Goal: Task Accomplishment & Management: Use online tool/utility

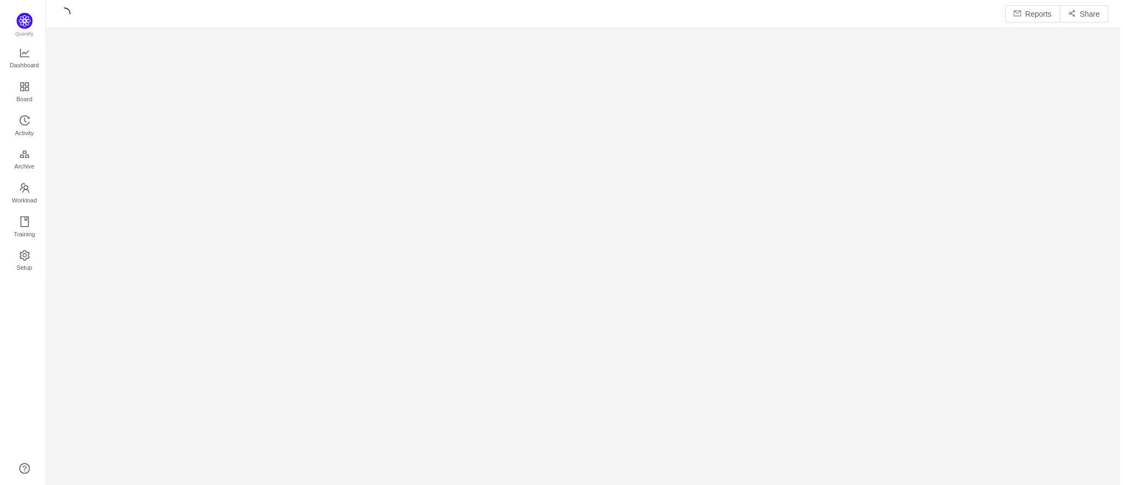
scroll to position [468, 1056]
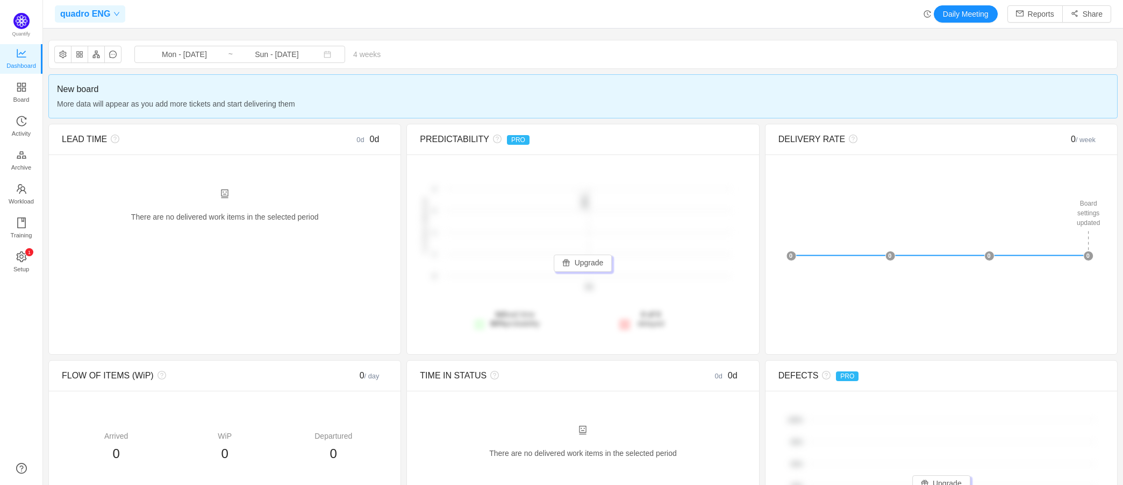
click at [113, 16] on icon "icon: down" at bounding box center [116, 14] width 6 height 6
click at [122, 52] on span "quadro ENG" at bounding box center [137, 55] width 149 height 16
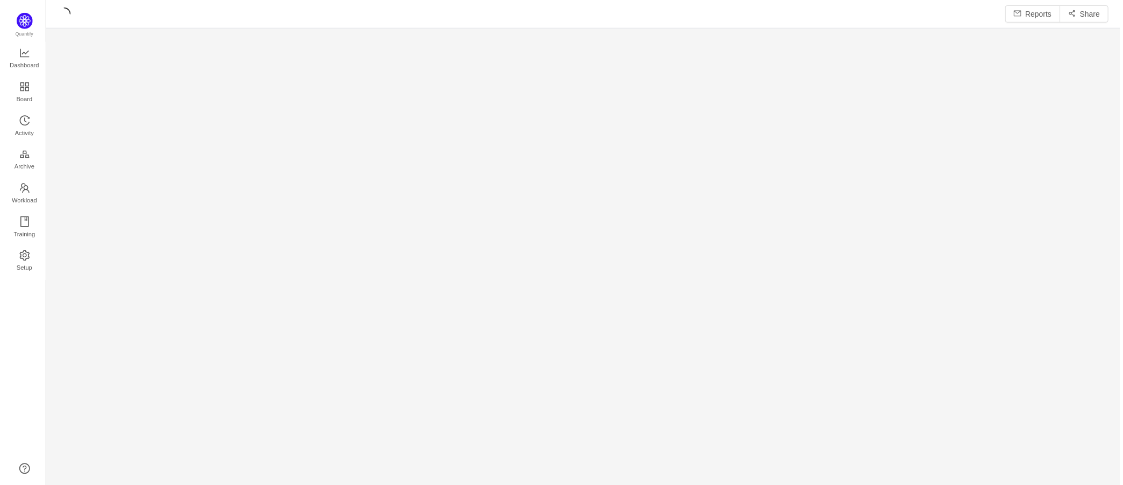
scroll to position [471, 1056]
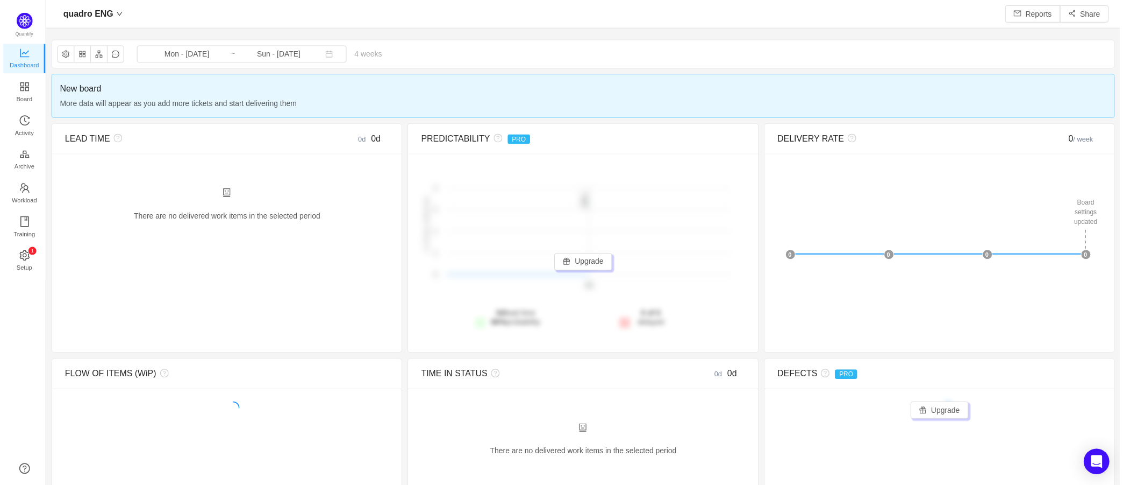
scroll to position [468, 1056]
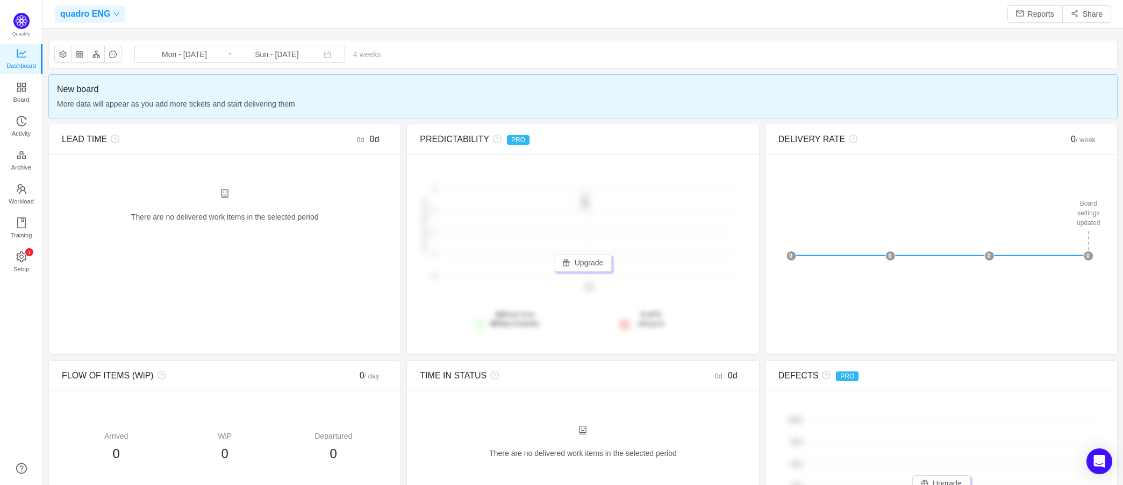
click at [94, 12] on span "quadro ENG" at bounding box center [85, 13] width 50 height 17
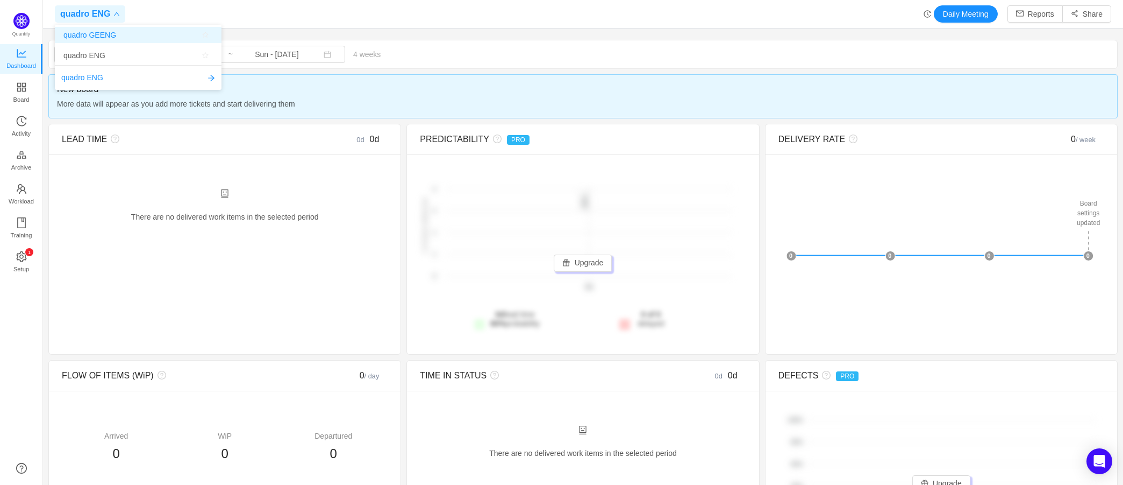
click at [98, 35] on span "quadro GEENG" at bounding box center [89, 35] width 53 height 16
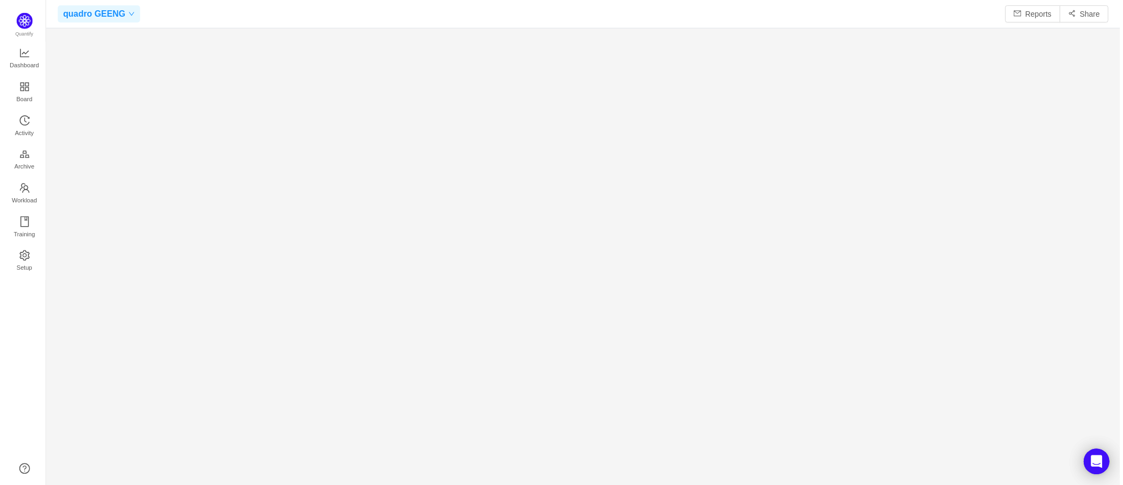
scroll to position [471, 1056]
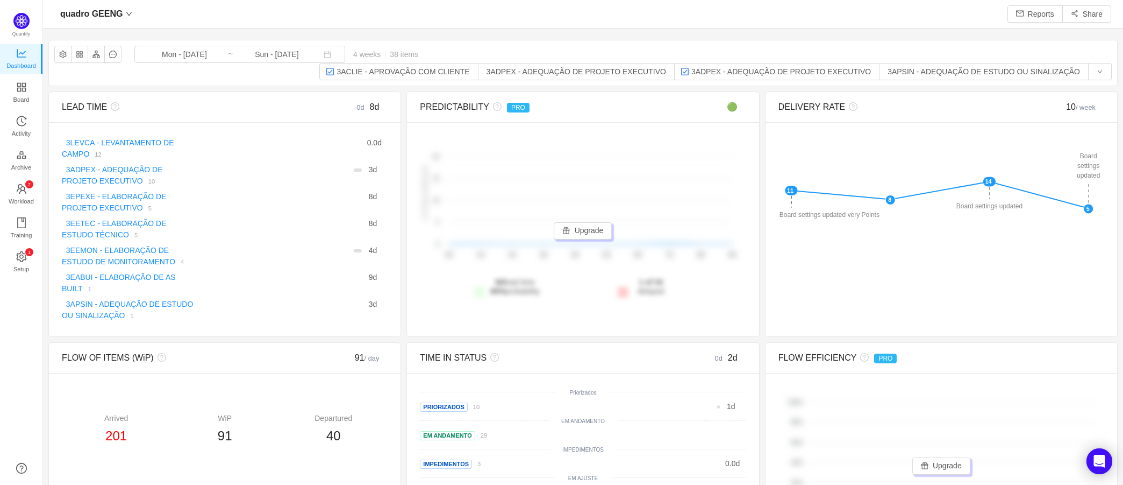
scroll to position [468, 1056]
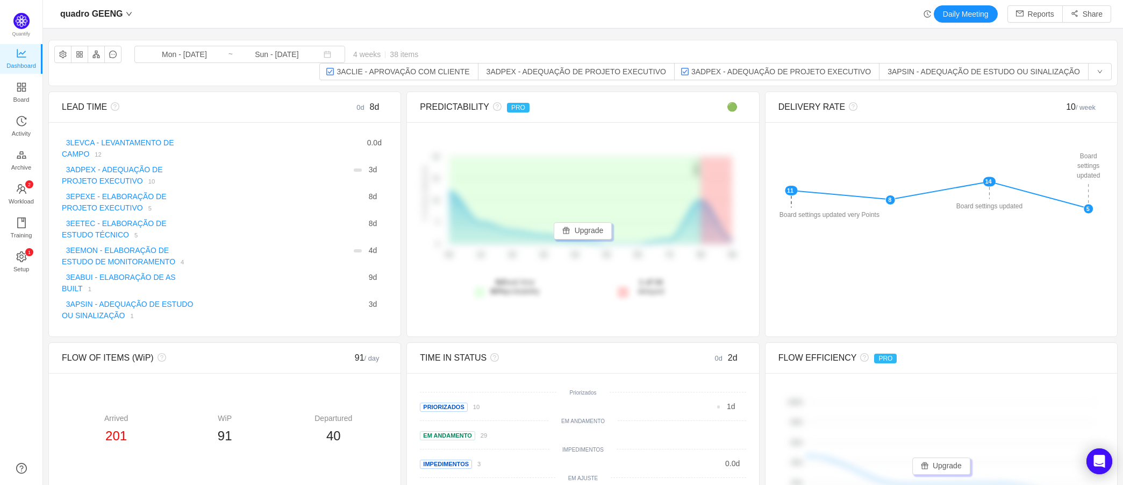
click at [103, 26] on div "quadro GEENG Daily Meeting Reports Share" at bounding box center [583, 14] width 1080 height 29
click at [104, 19] on span "quadro GEENG" at bounding box center [91, 13] width 62 height 17
click at [106, 52] on span "quadro ENG" at bounding box center [137, 55] width 149 height 16
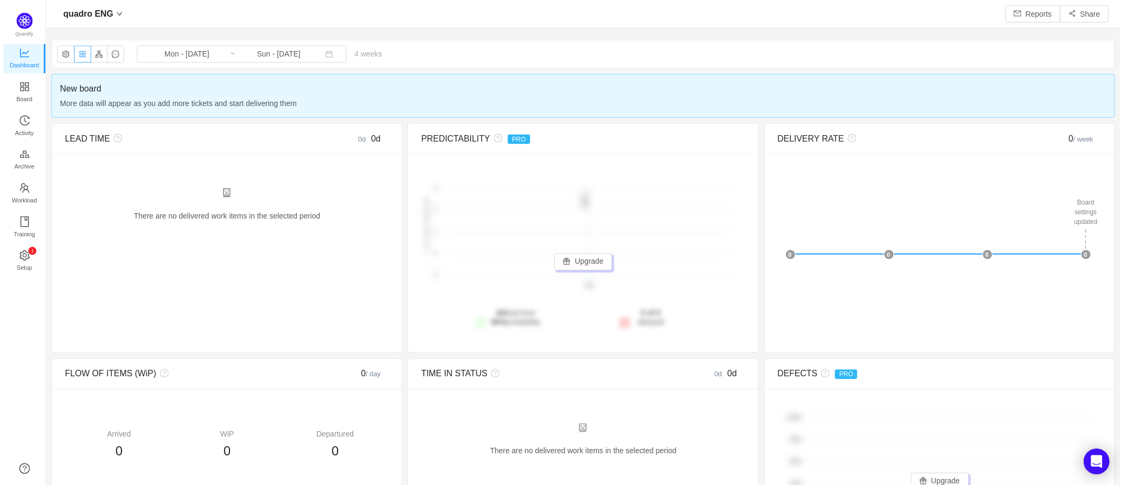
scroll to position [468, 1056]
click at [76, 53] on button "button" at bounding box center [79, 54] width 17 height 17
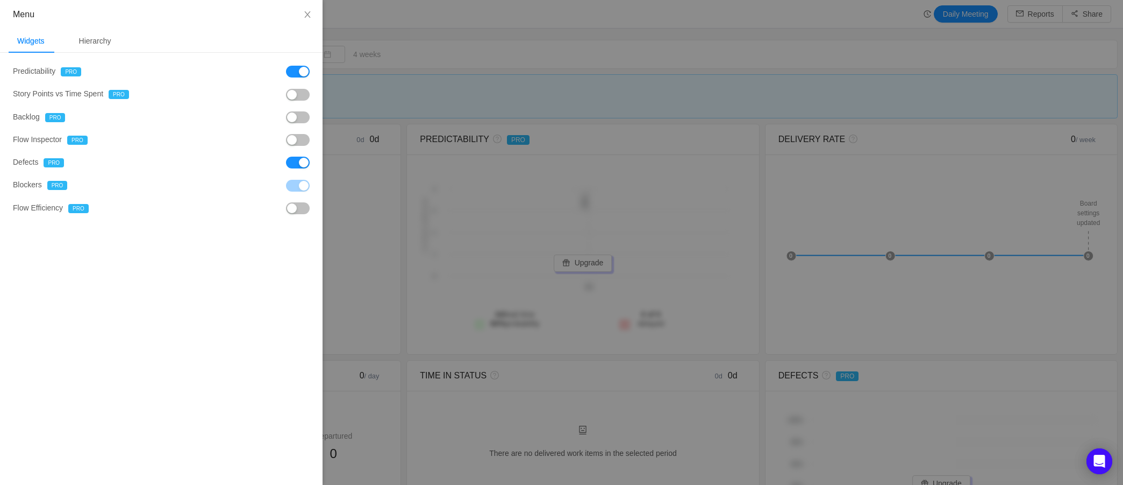
click at [300, 116] on button "button" at bounding box center [298, 117] width 24 height 12
click at [297, 213] on button "button" at bounding box center [298, 208] width 24 height 12
click at [290, 97] on button "button" at bounding box center [298, 95] width 24 height 12
click at [104, 40] on div "Hierarchy" at bounding box center [94, 41] width 49 height 24
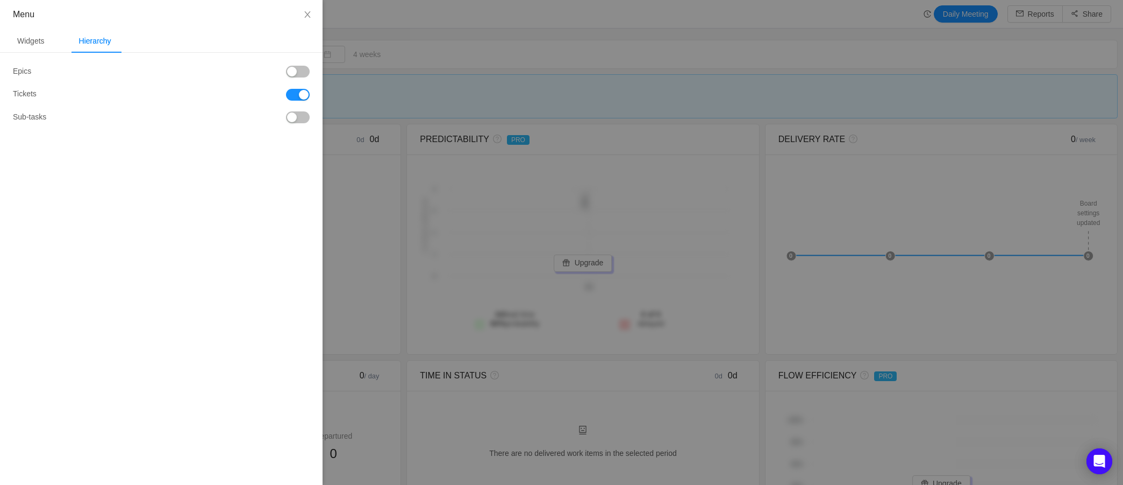
click at [297, 69] on button "button" at bounding box center [298, 72] width 24 height 12
click at [301, 73] on button "button" at bounding box center [298, 72] width 24 height 12
click at [298, 117] on button "button" at bounding box center [298, 117] width 24 height 12
click at [294, 79] on div "Epics Tickets Sub-tasks" at bounding box center [161, 95] width 297 height 58
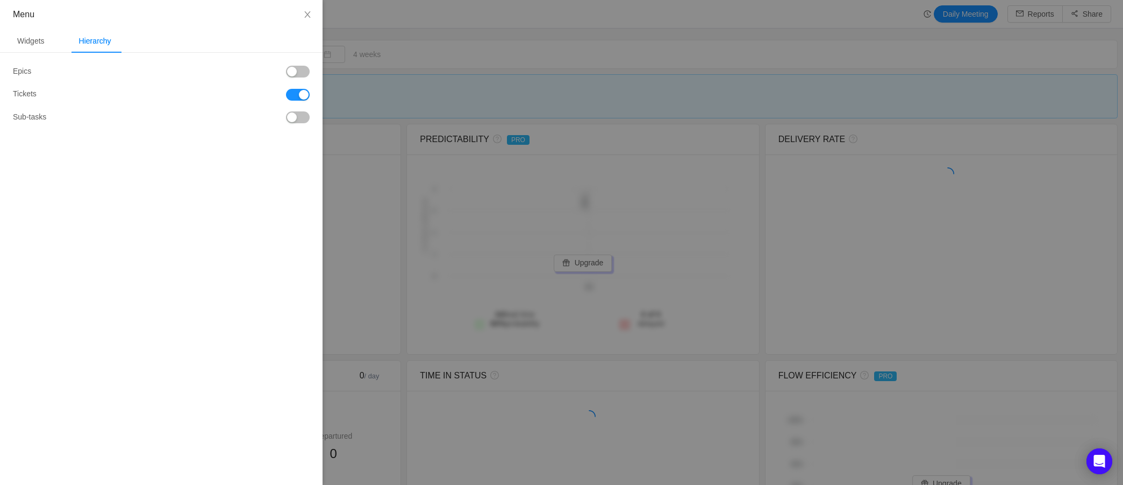
click at [294, 75] on button "button" at bounding box center [298, 72] width 24 height 12
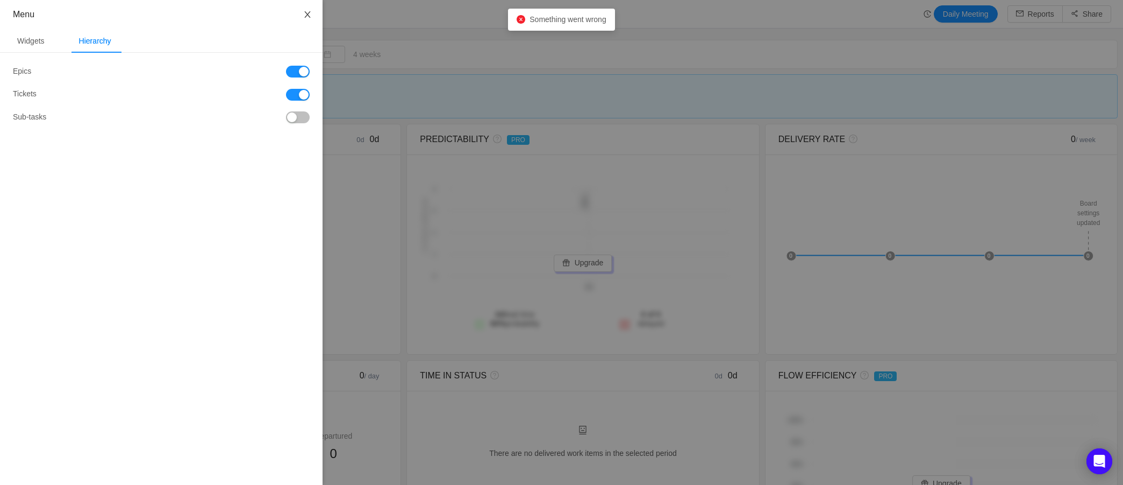
click at [306, 16] on icon "icon: close" at bounding box center [307, 14] width 9 height 9
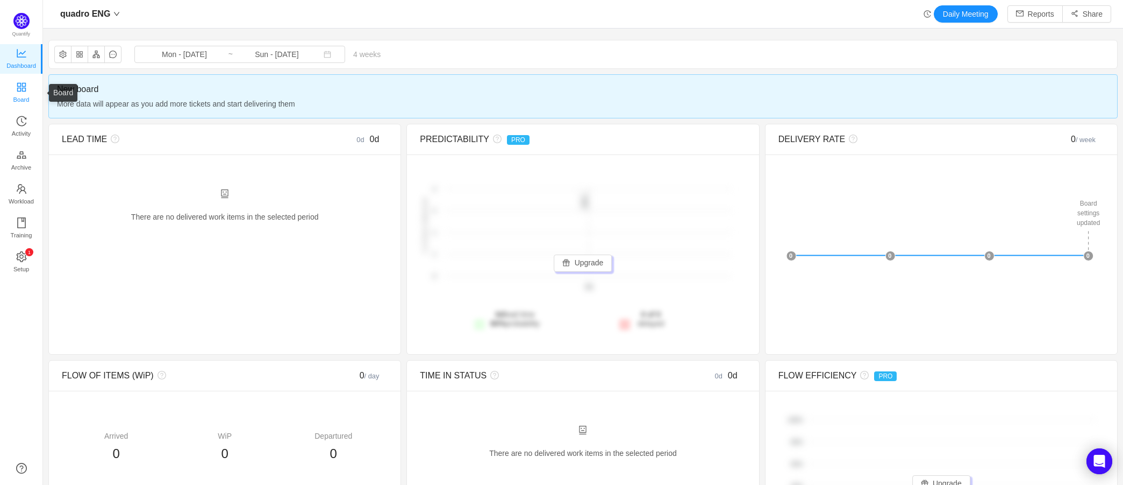
click at [27, 90] on link "Board" at bounding box center [21, 93] width 11 height 22
click at [80, 55] on button "button" at bounding box center [79, 54] width 17 height 17
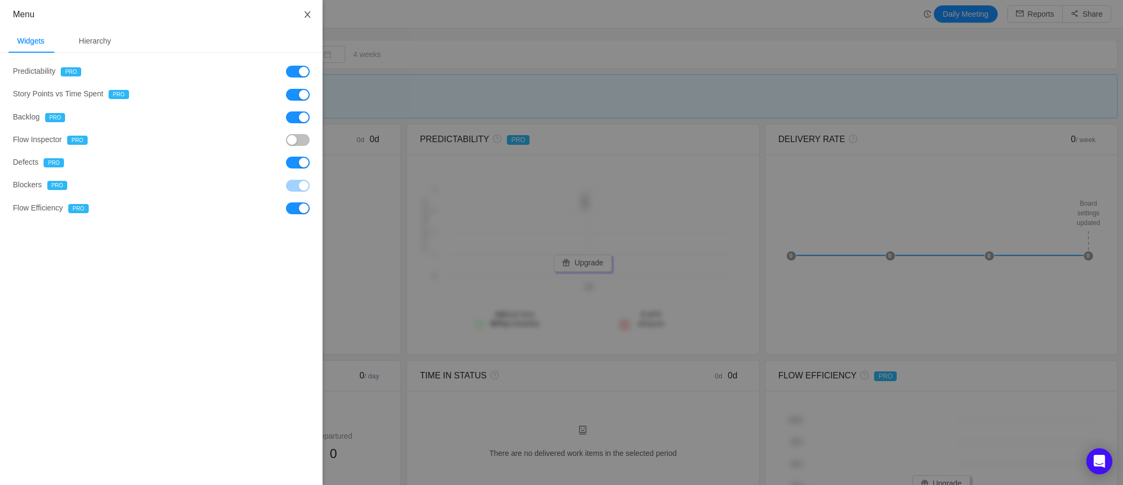
click at [304, 14] on icon "icon: close" at bounding box center [307, 14] width 9 height 9
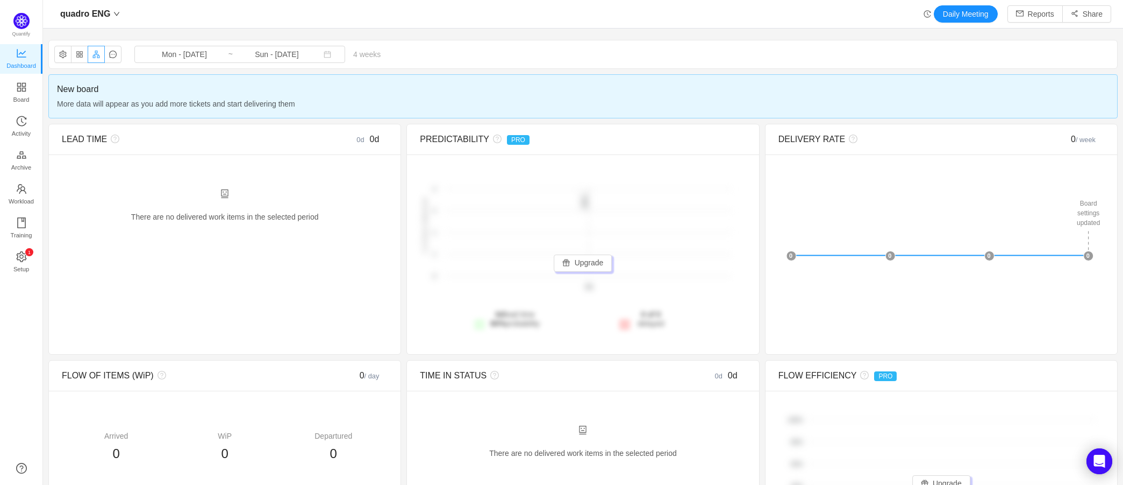
click at [94, 55] on button "button" at bounding box center [96, 54] width 17 height 17
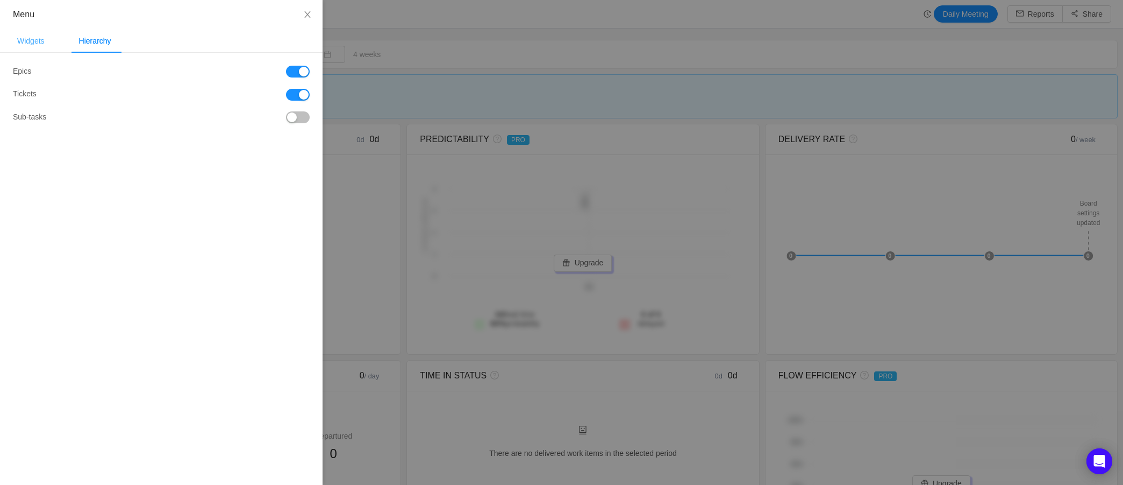
click at [47, 47] on div "Widgets" at bounding box center [31, 41] width 45 height 24
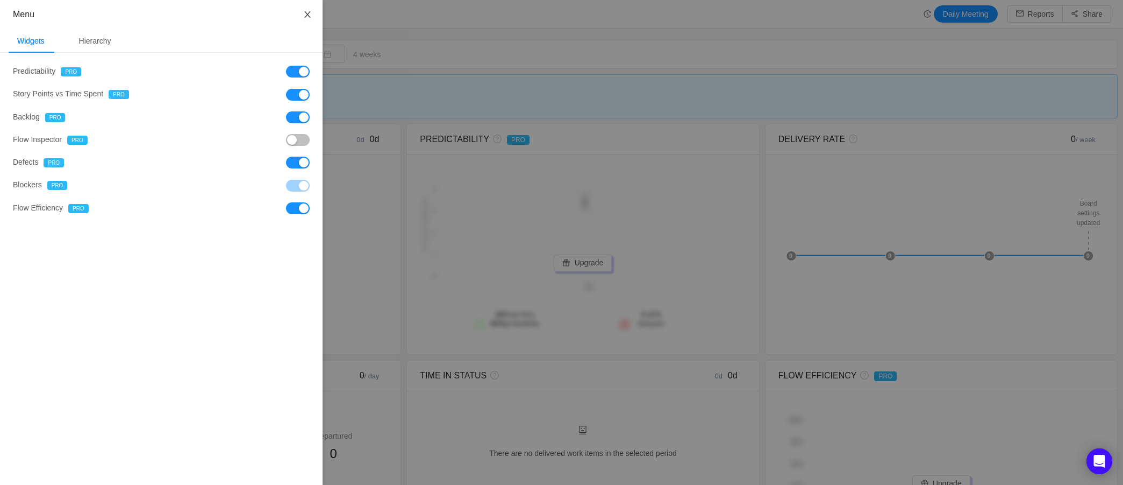
click at [303, 13] on icon "icon: close" at bounding box center [307, 14] width 9 height 9
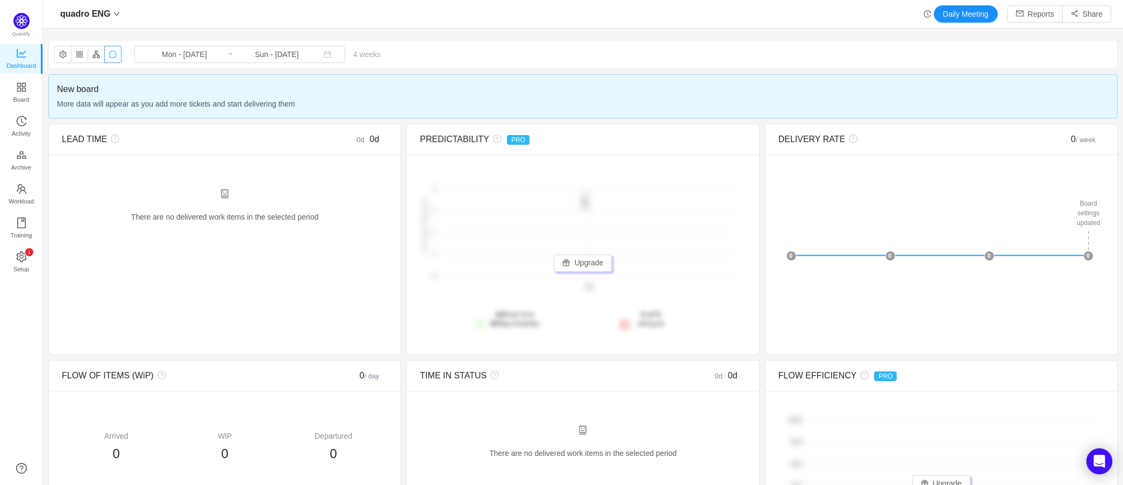
click at [111, 54] on button "button" at bounding box center [112, 54] width 17 height 17
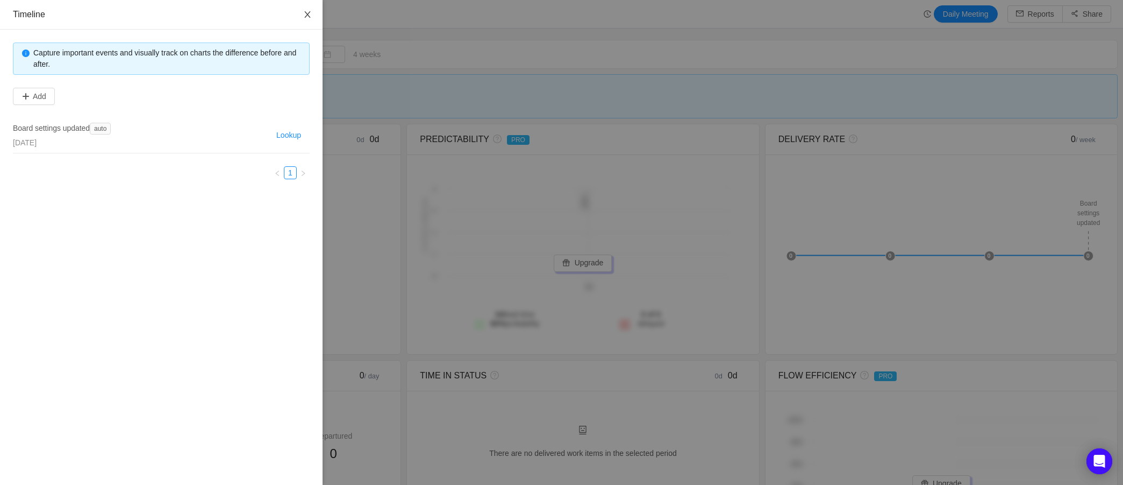
drag, startPoint x: 306, startPoint y: 13, endPoint x: 288, endPoint y: 16, distance: 17.9
click at [305, 14] on icon "icon: close" at bounding box center [307, 14] width 9 height 9
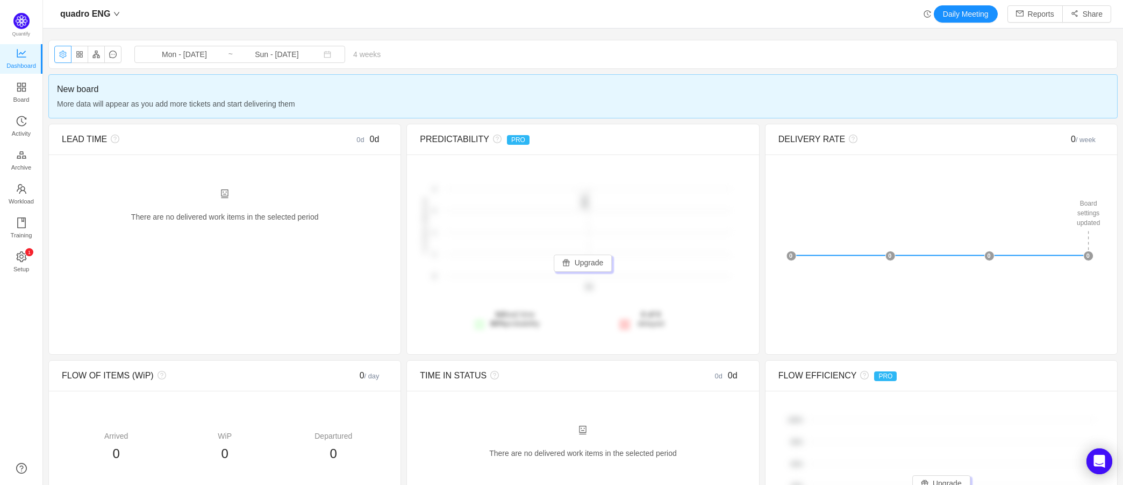
click at [62, 55] on button "button" at bounding box center [62, 54] width 17 height 17
click at [62, 56] on button "button" at bounding box center [62, 54] width 17 height 17
click at [188, 101] on span "More data will appear as you add more tickets and start delivering them" at bounding box center [583, 104] width 1052 height 12
click at [221, 52] on span "Mon - Sep 15, 2025 ~ Sun - Oct 12, 2025" at bounding box center [239, 54] width 211 height 17
click at [564, 50] on div "quadro ENG Mon - Sep 15, 2025 ~ Sun - Oct 12, 2025 4 weeks 0 items" at bounding box center [583, 54] width 1069 height 28
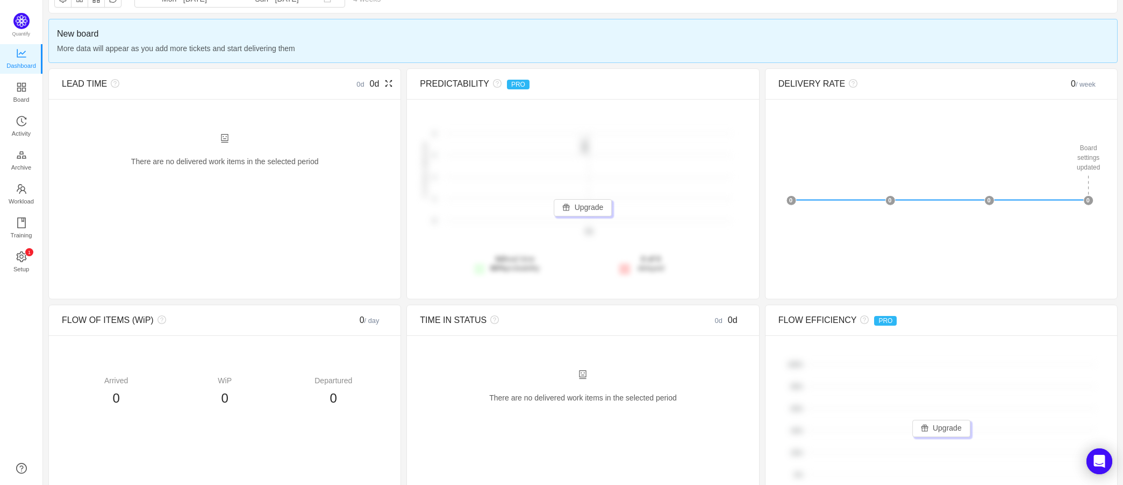
scroll to position [0, 0]
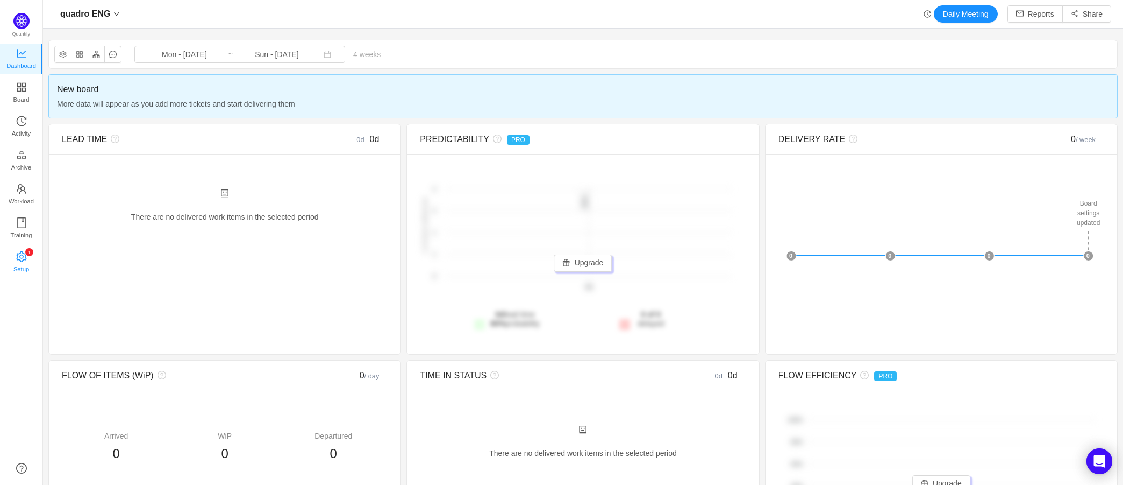
click at [16, 254] on link "0 1 2 3 4 5 6 7 8 9 0 1 2 3 4 5 6 7 8 9 0 1 2 3 4 5 6 7 8 9 Setup" at bounding box center [21, 263] width 11 height 22
click at [21, 260] on span "Setup" at bounding box center [21, 269] width 16 height 22
click at [23, 96] on span "Board" at bounding box center [21, 100] width 16 height 22
click at [15, 261] on span "Setup" at bounding box center [21, 269] width 16 height 22
click at [15, 262] on span "Setup" at bounding box center [21, 269] width 16 height 22
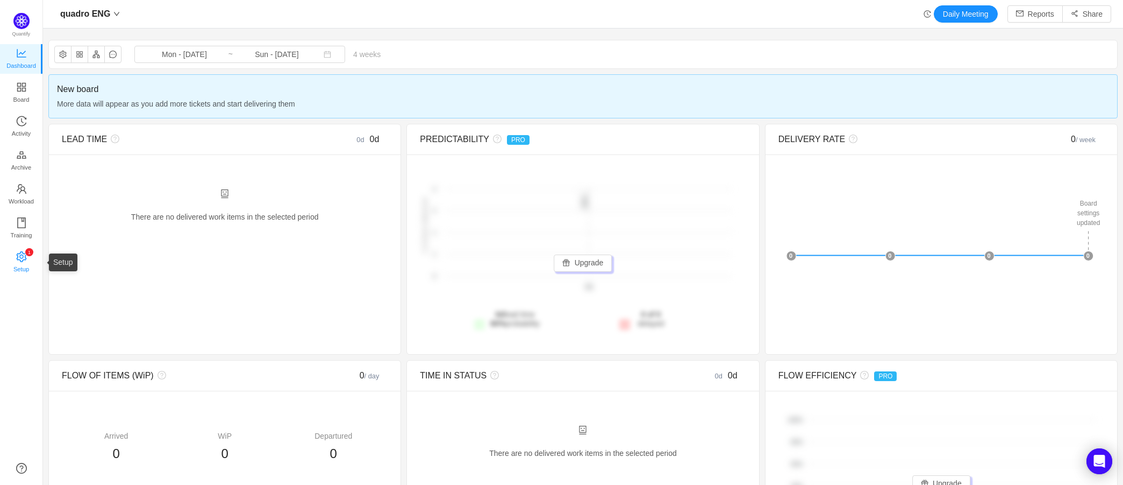
click at [15, 262] on span "Setup" at bounding box center [21, 269] width 16 height 22
click at [27, 88] on link "Board" at bounding box center [21, 93] width 11 height 22
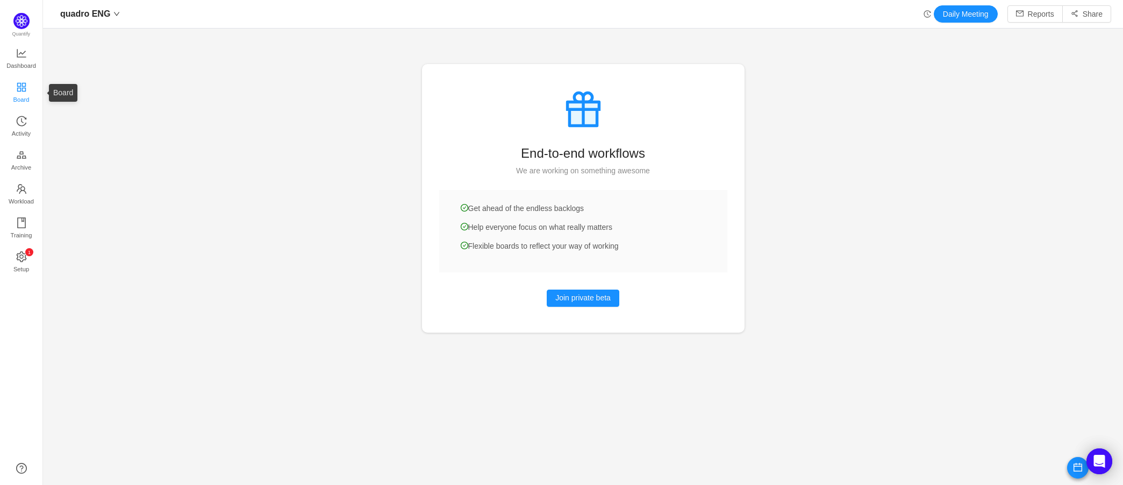
click at [18, 92] on span "Board" at bounding box center [21, 100] width 16 height 22
click at [104, 12] on span "quadro ENG" at bounding box center [85, 13] width 50 height 17
click at [27, 91] on span "Board" at bounding box center [21, 100] width 16 height 22
click at [27, 128] on span "Activity" at bounding box center [21, 134] width 19 height 22
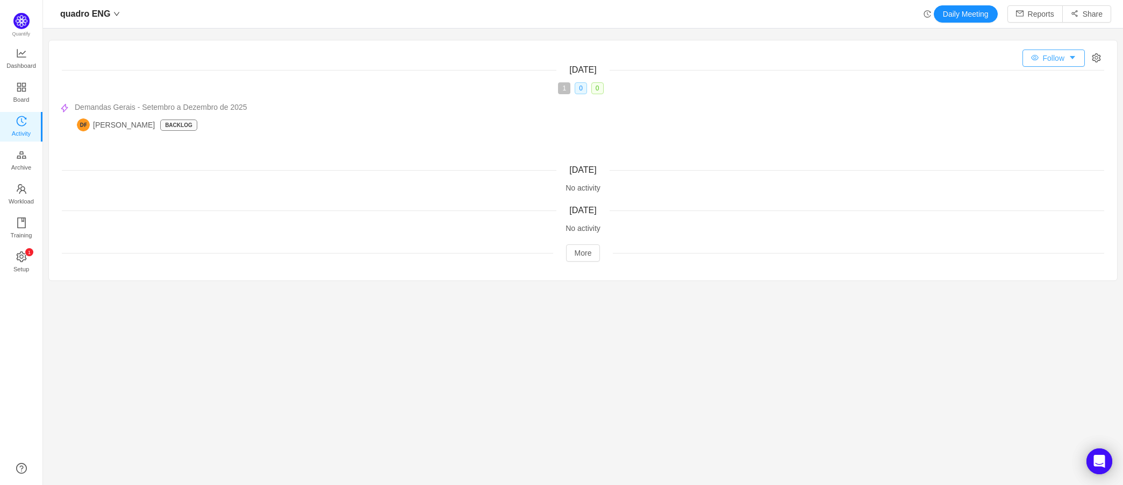
click at [1023, 50] on button "Follow" at bounding box center [1054, 57] width 62 height 17
click at [25, 149] on icon "icon: gold" at bounding box center [21, 154] width 11 height 11
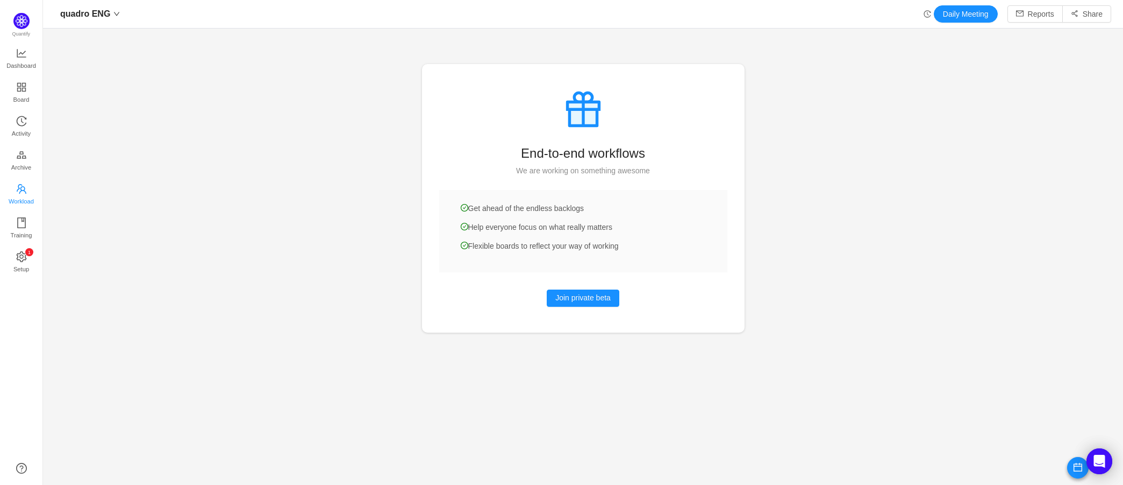
click at [19, 204] on span "Workload" at bounding box center [21, 201] width 25 height 22
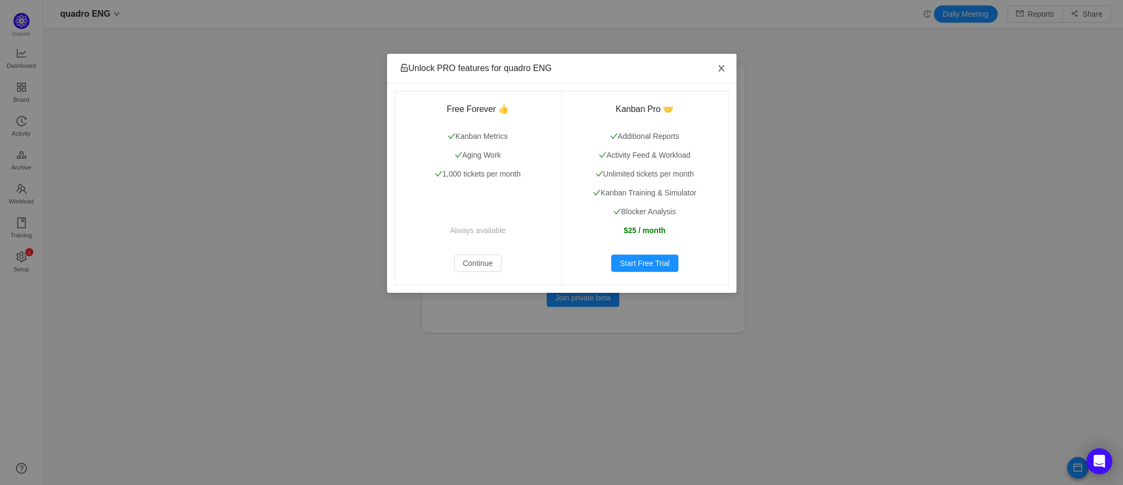
click at [715, 69] on span "Close" at bounding box center [722, 69] width 30 height 30
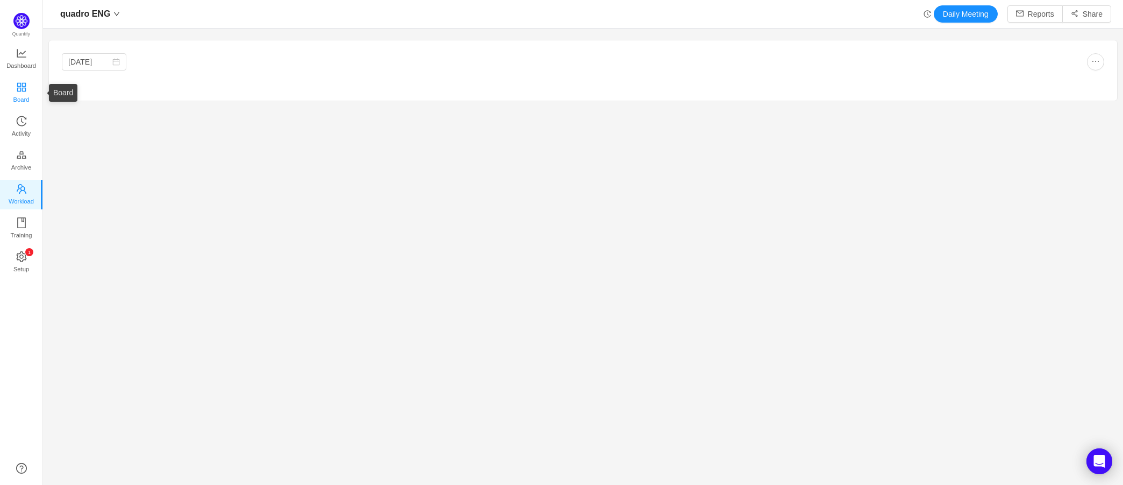
click at [29, 92] on span "Board" at bounding box center [21, 100] width 16 height 22
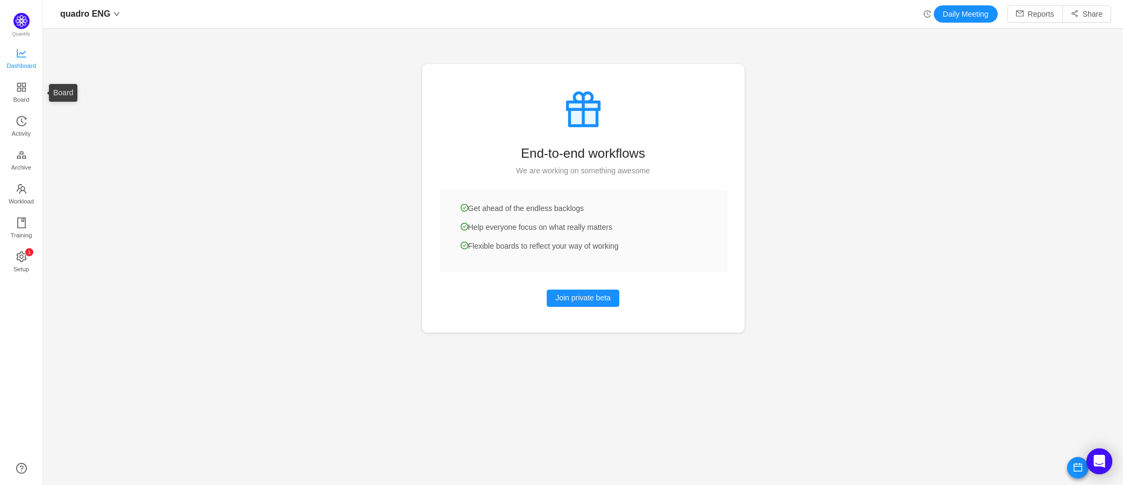
click at [16, 56] on span "Dashboard" at bounding box center [21, 66] width 30 height 22
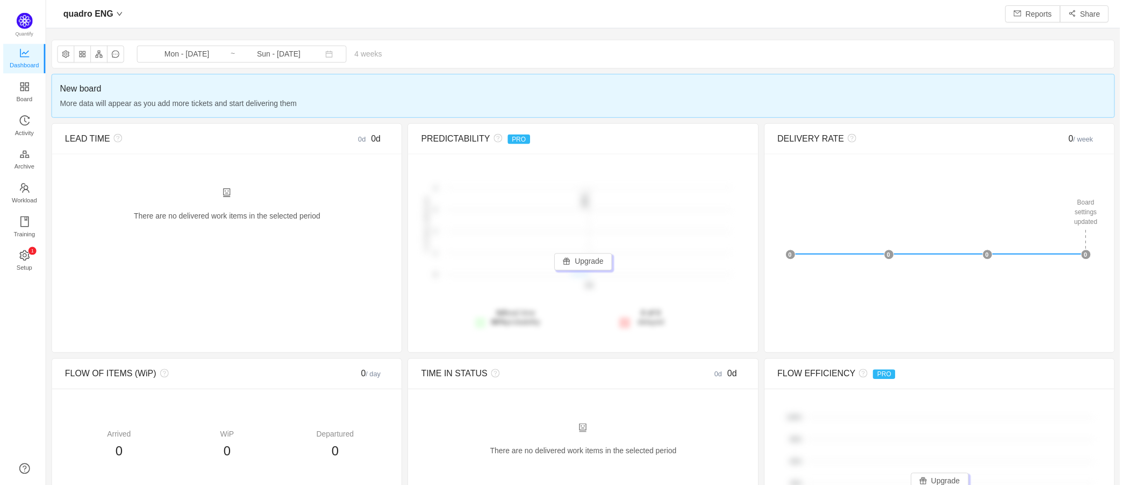
scroll to position [468, 1056]
click at [82, 52] on button "button" at bounding box center [79, 54] width 17 height 17
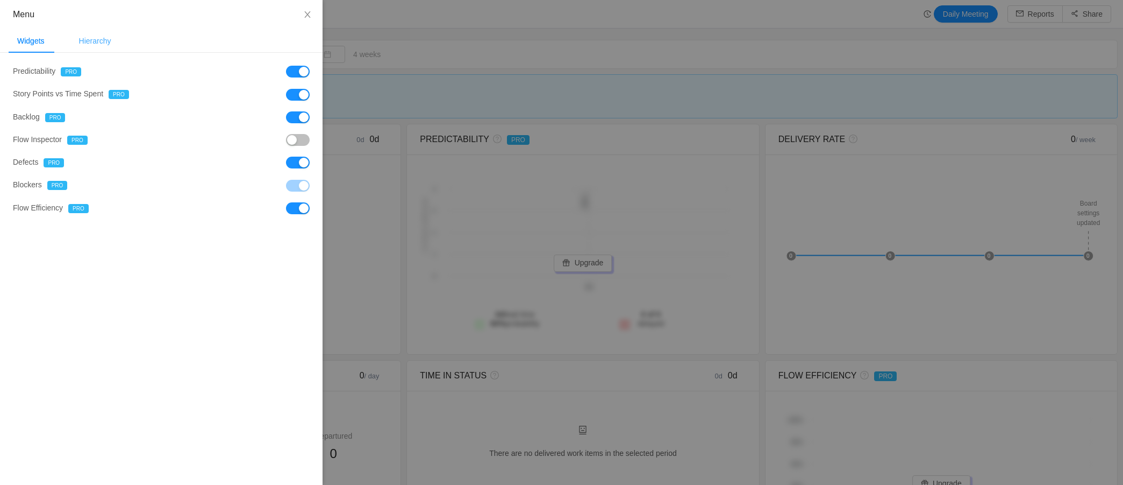
click at [96, 37] on div "Hierarchy" at bounding box center [94, 41] width 49 height 24
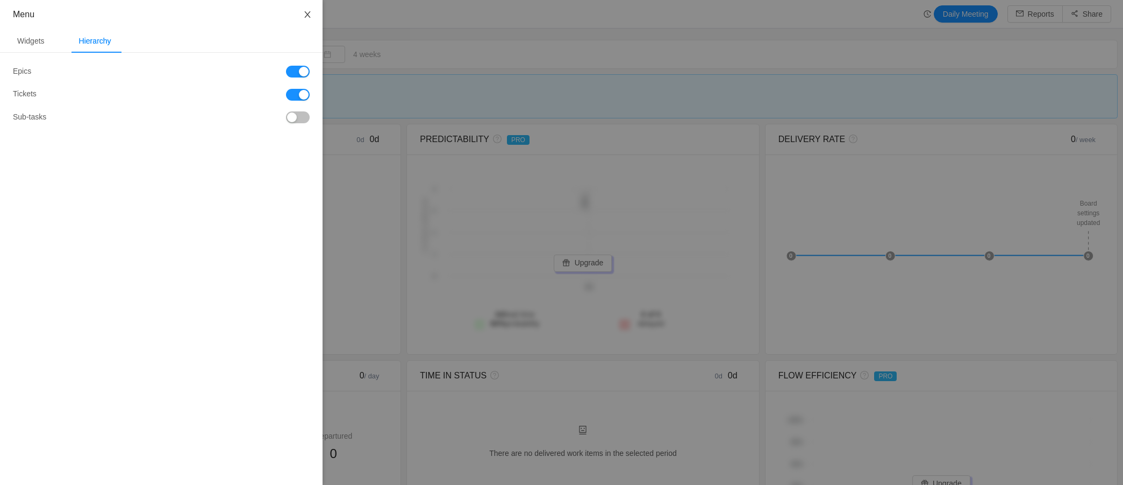
click at [307, 15] on icon "icon: close" at bounding box center [307, 14] width 9 height 9
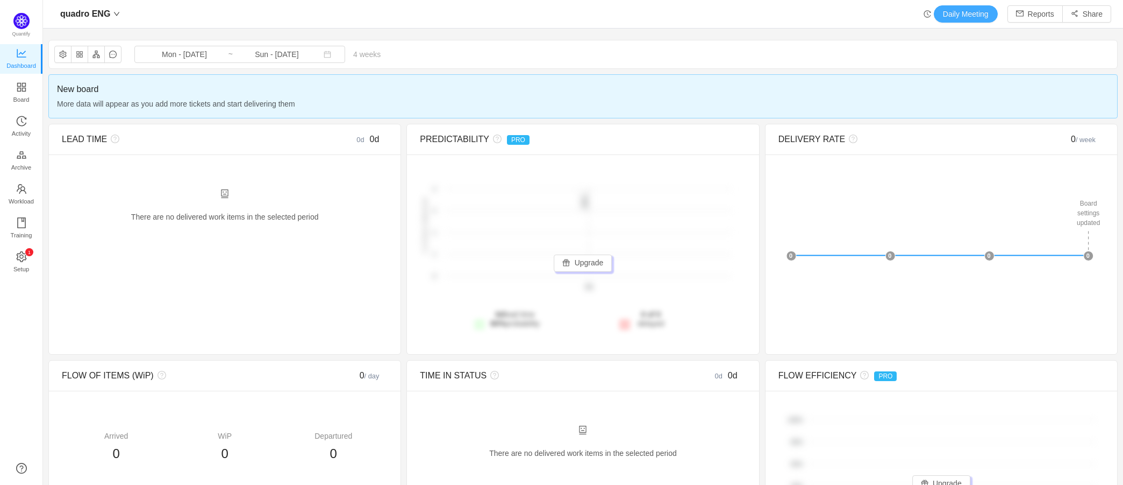
click at [951, 17] on button "Daily Meeting" at bounding box center [966, 13] width 64 height 17
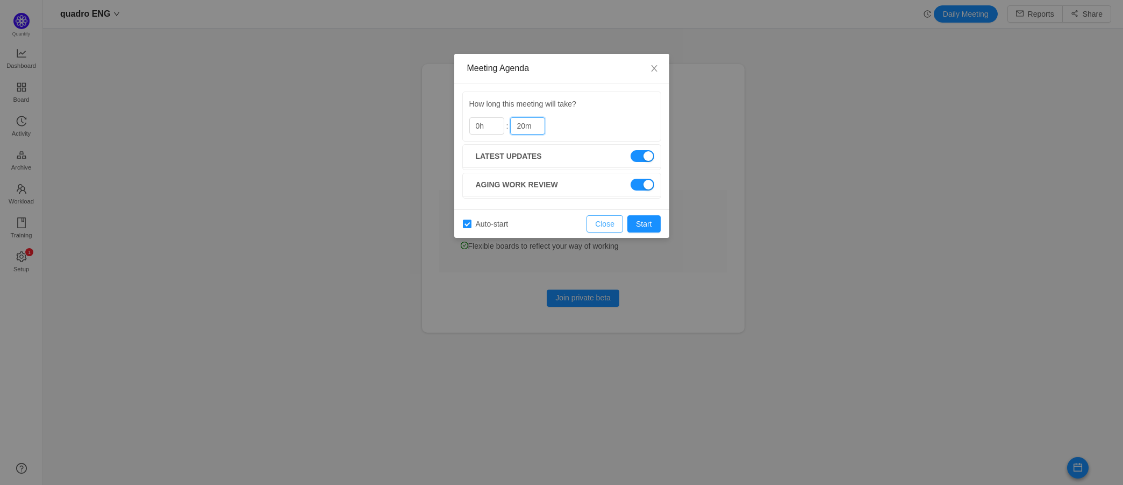
click at [604, 223] on button "Close" at bounding box center [605, 223] width 37 height 17
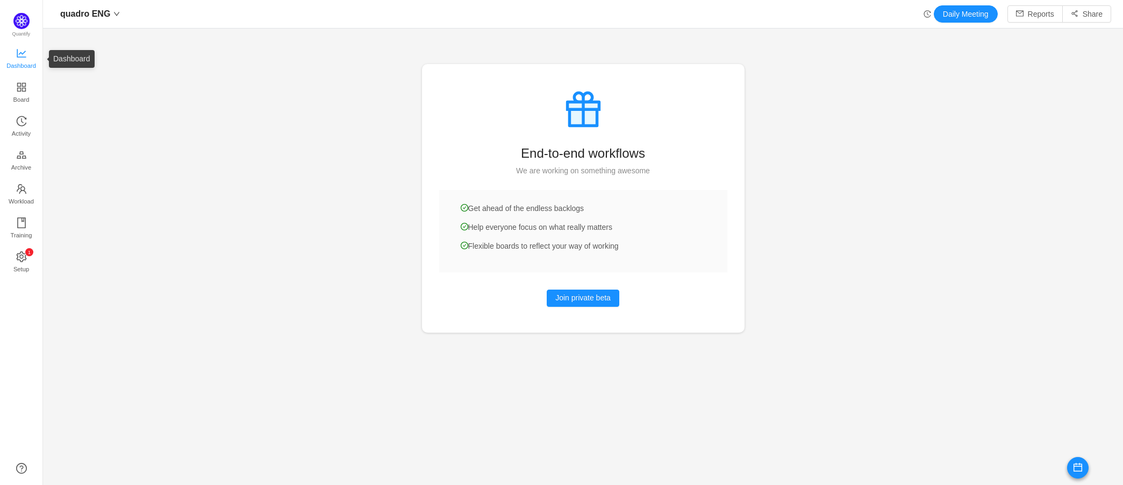
click at [18, 59] on span "Dashboard" at bounding box center [21, 66] width 30 height 22
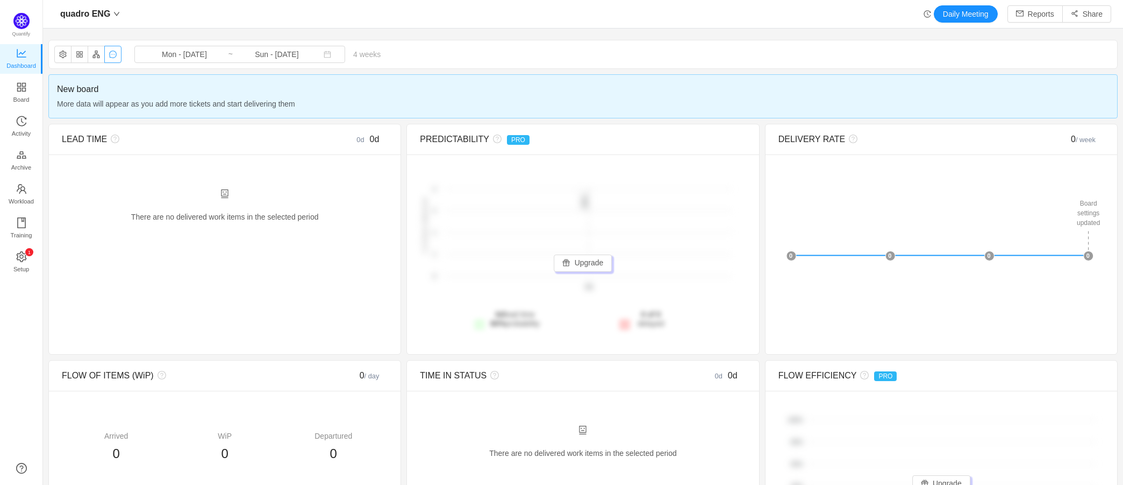
click at [113, 54] on button "button" at bounding box center [112, 54] width 17 height 17
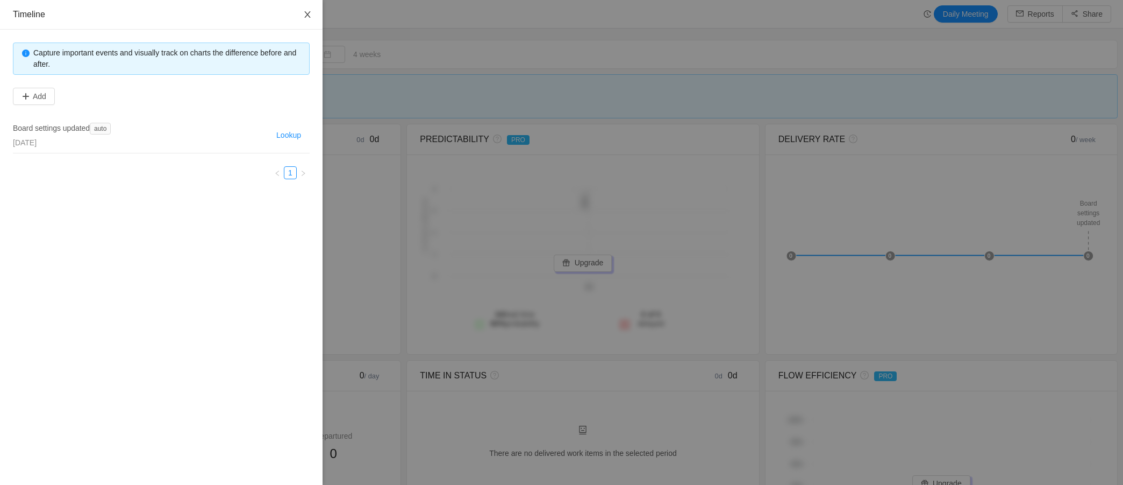
click at [302, 9] on button "Close" at bounding box center [308, 15] width 30 height 30
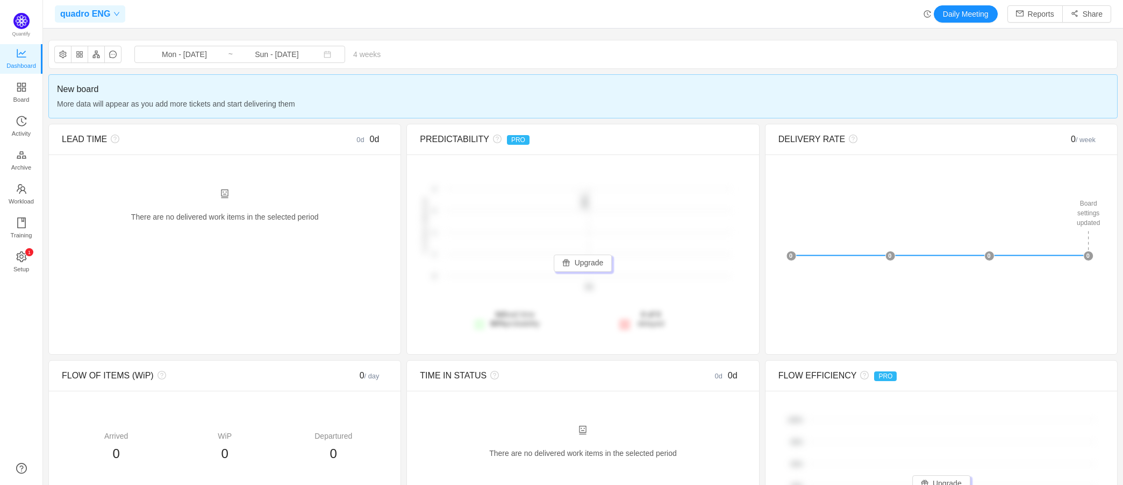
click at [95, 12] on span "quadro ENG" at bounding box center [85, 13] width 50 height 17
click at [211, 78] on icon "icon: arrow-right" at bounding box center [211, 78] width 6 height 6
click at [22, 27] on img at bounding box center [21, 21] width 16 height 16
click at [27, 83] on link "Board" at bounding box center [21, 93] width 11 height 22
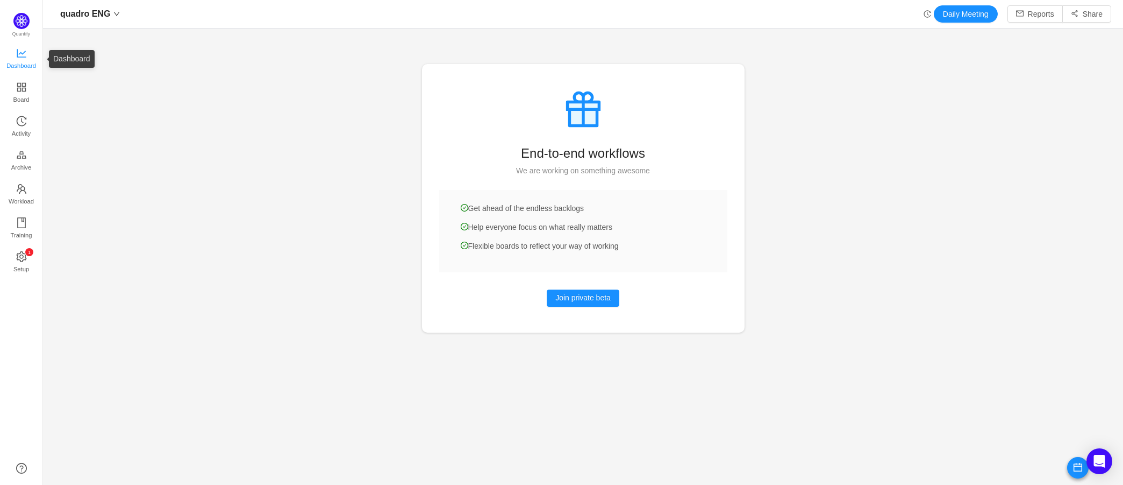
click at [22, 59] on span "Dashboard" at bounding box center [21, 66] width 30 height 22
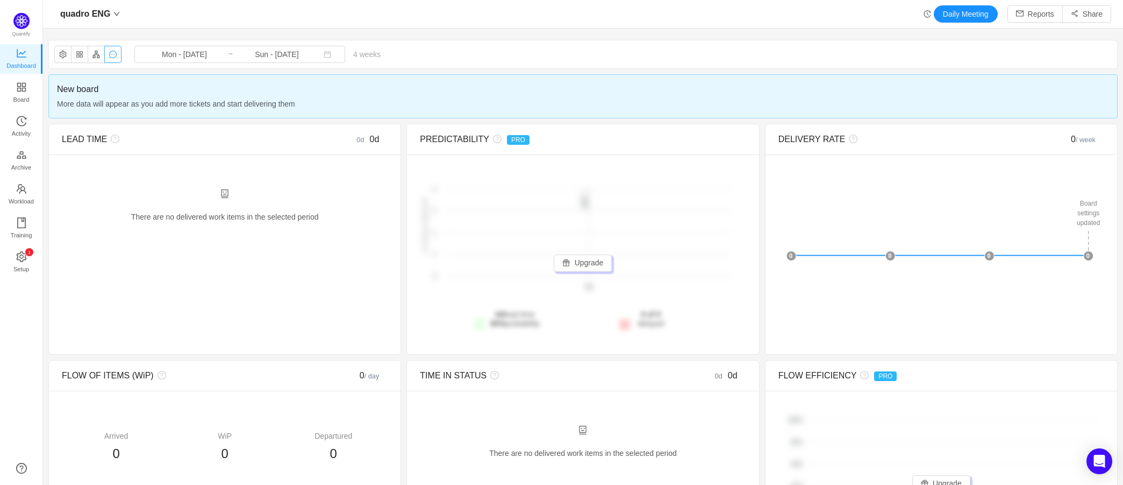
click at [117, 54] on button "button" at bounding box center [112, 54] width 17 height 17
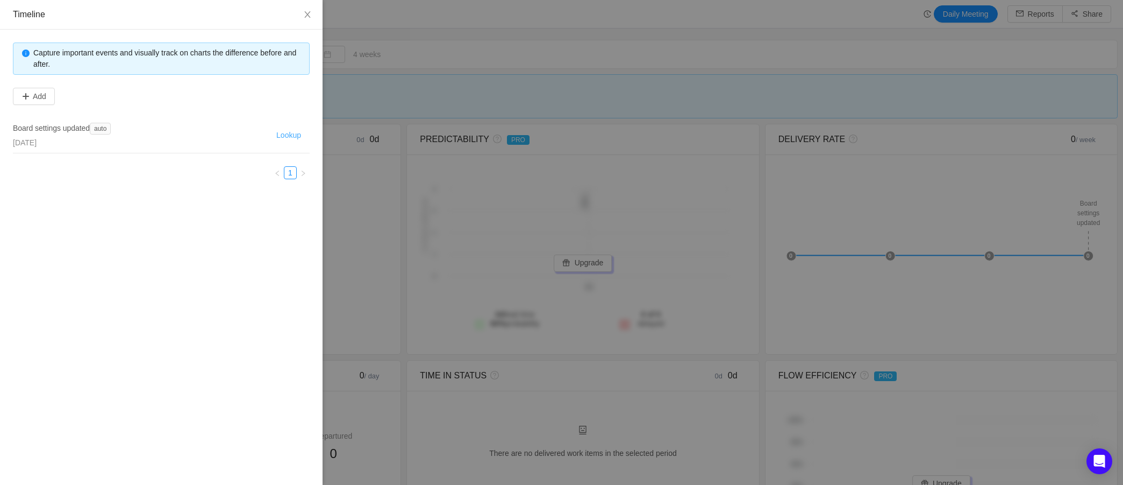
click at [288, 138] on button "Lookup" at bounding box center [288, 135] width 33 height 13
type input "Mon - Sep 08, 2025"
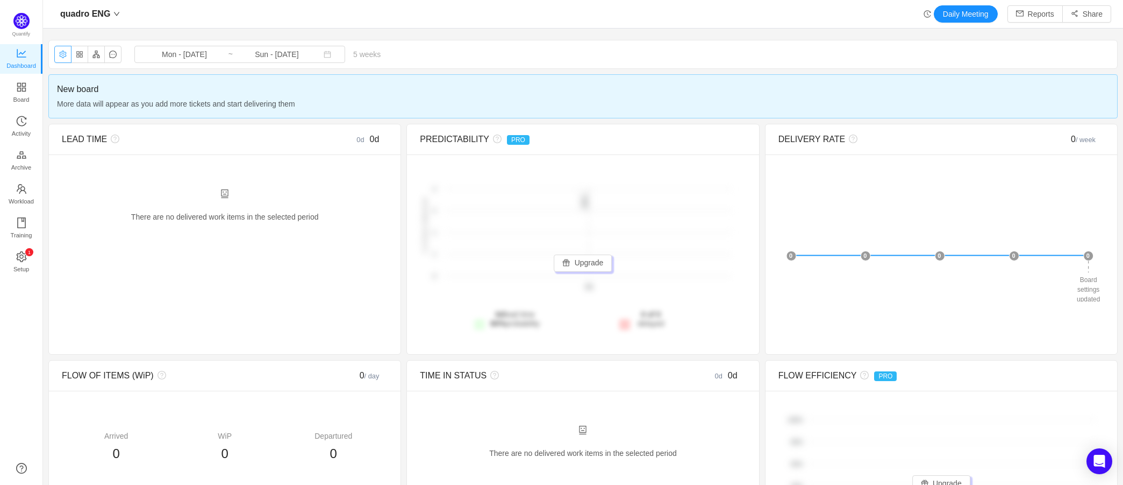
click at [59, 58] on button "button" at bounding box center [62, 54] width 17 height 17
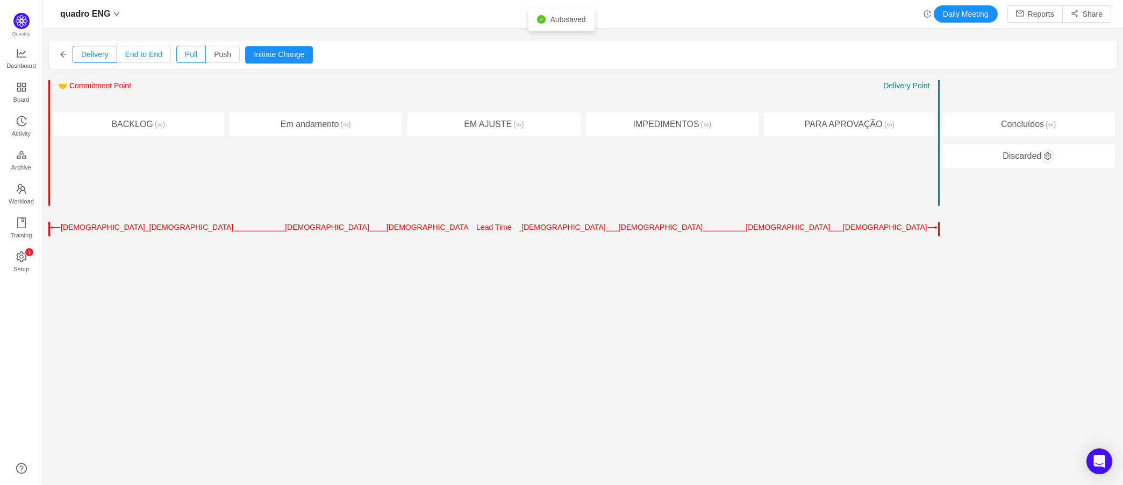
click at [139, 52] on span "End to End" at bounding box center [143, 54] width 37 height 9
click at [125, 57] on input "End to End" at bounding box center [125, 57] width 0 height 0
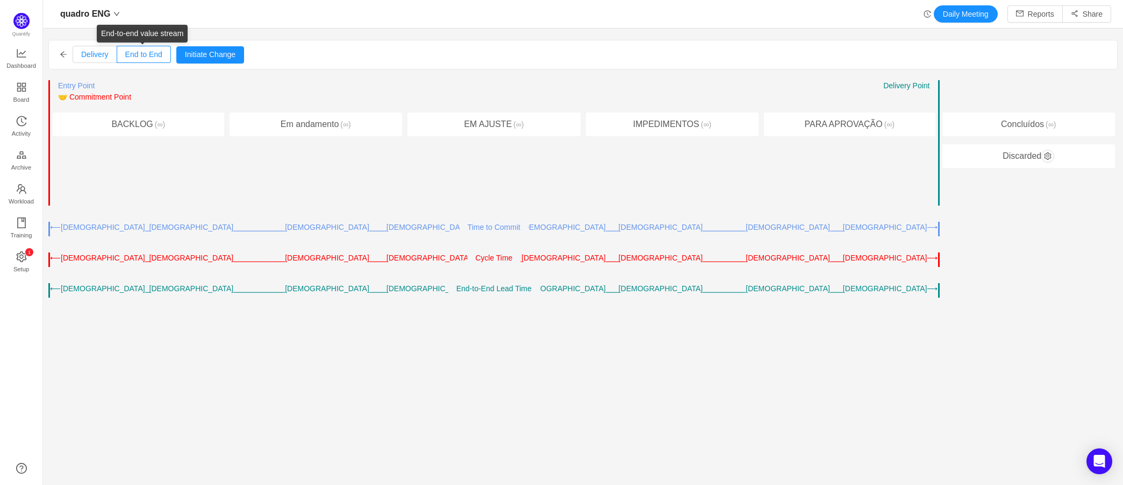
click at [97, 50] on span "Delivery" at bounding box center [94, 54] width 27 height 9
click at [81, 57] on input "Delivery" at bounding box center [81, 57] width 0 height 0
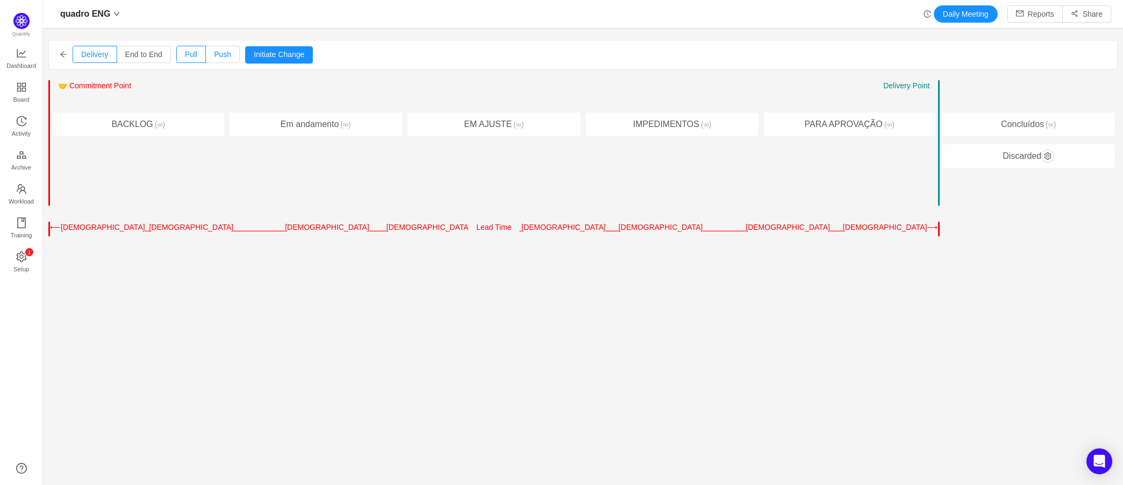
click at [223, 55] on span "Push" at bounding box center [222, 54] width 17 height 9
click at [214, 57] on input "Push" at bounding box center [214, 57] width 0 height 0
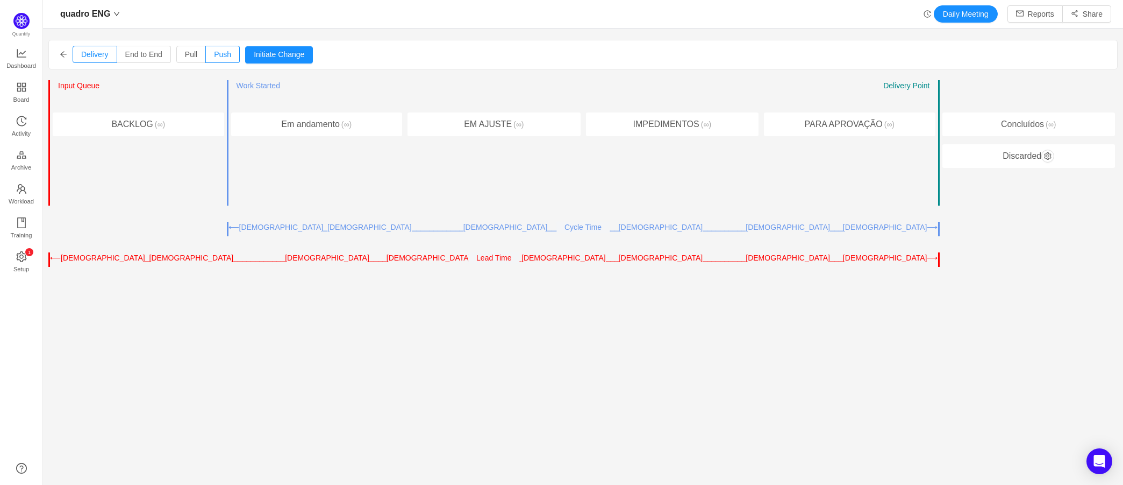
click at [49, 92] on div "Entry Point ← → Input Queue ← → Work Started Delivery Point ← → BACKLOG (∞)" at bounding box center [137, 143] width 179 height 126
click at [46, 260] on section "Delivery End to End Pull Push Initiate Change Cancel Confirm Entry Point ← → In…" at bounding box center [583, 240] width 1080 height 412
click at [940, 168] on div "Entry Point ← → Input Queue ← → Work Started Delivery Point ← → Concluídos (∞) …" at bounding box center [1029, 143] width 179 height 126
click at [923, 236] on div "Entry Point ← → Input Queue ← → Work Started Delivery Point ← → BACKLOG (∞) Ent…" at bounding box center [583, 173] width 1070 height 187
drag, startPoint x: 930, startPoint y: 231, endPoint x: 893, endPoint y: 224, distance: 37.8
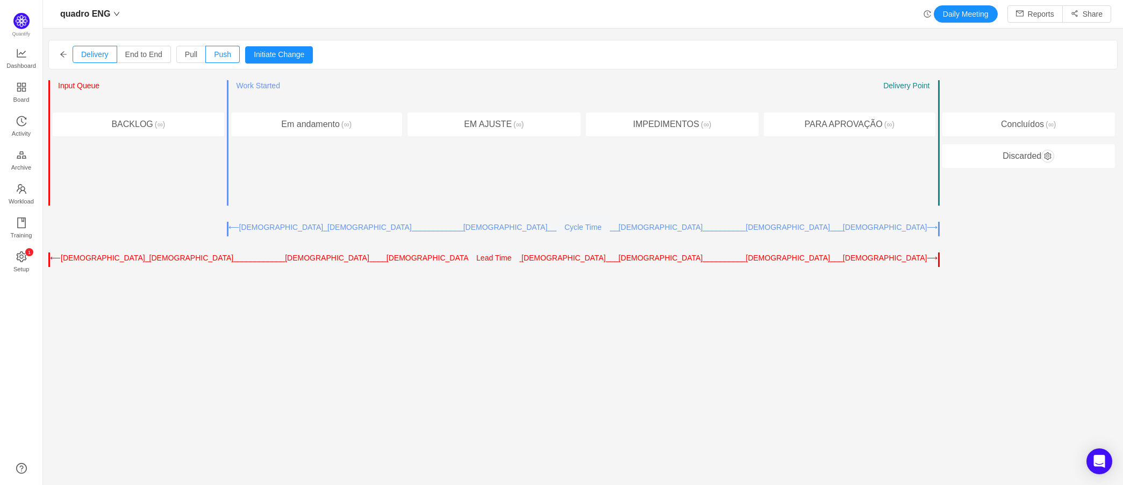
click at [924, 229] on div "⟶⎯⎯⎯⎯⎯⎯⎯⎯⎯⎯⎯⎯⎯⎯⎯⎯⎯⎯⎯⎯⎯⎯⎯⎯⎯⎯⎯⎯⎯⎯⎯⎯⎯⎯⎯⎯⎯⎯⎯⎯⎯⎯⎯⎯⎯⎯⎯⎯⎯⎯⎯⎯⎯⎯⎯⎯⎯⎯⎯⎯⎯⎯⎯⎯⎯⎯⎯⎯⎯⎯⎯⎯⎯⎯⎯⎯⎯⎯…" at bounding box center [760, 227] width 355 height 11
click at [284, 61] on button "Initiate Change" at bounding box center [279, 54] width 68 height 17
click at [23, 89] on span "Board" at bounding box center [21, 100] width 16 height 22
click at [23, 63] on span "Dashboard" at bounding box center [21, 66] width 30 height 22
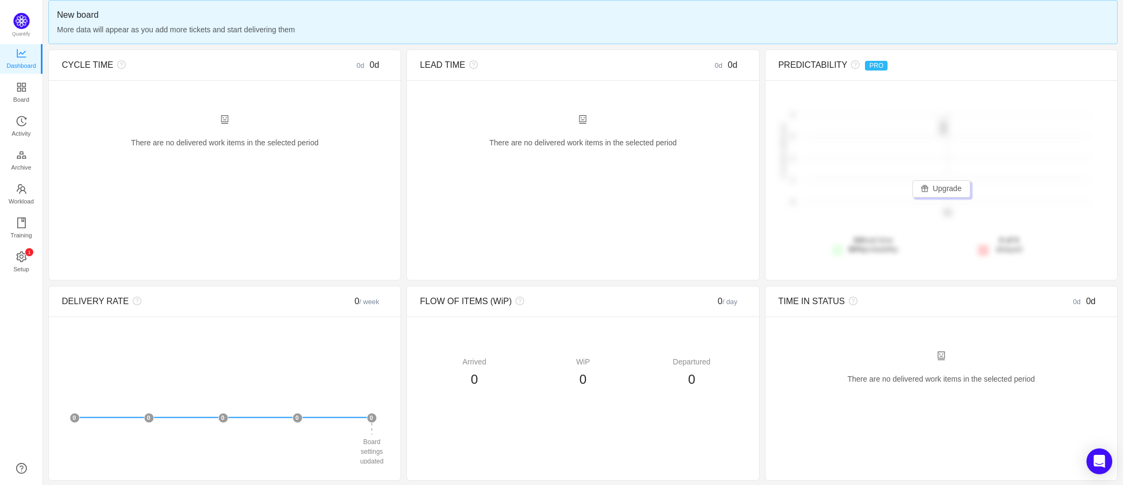
scroll to position [55, 0]
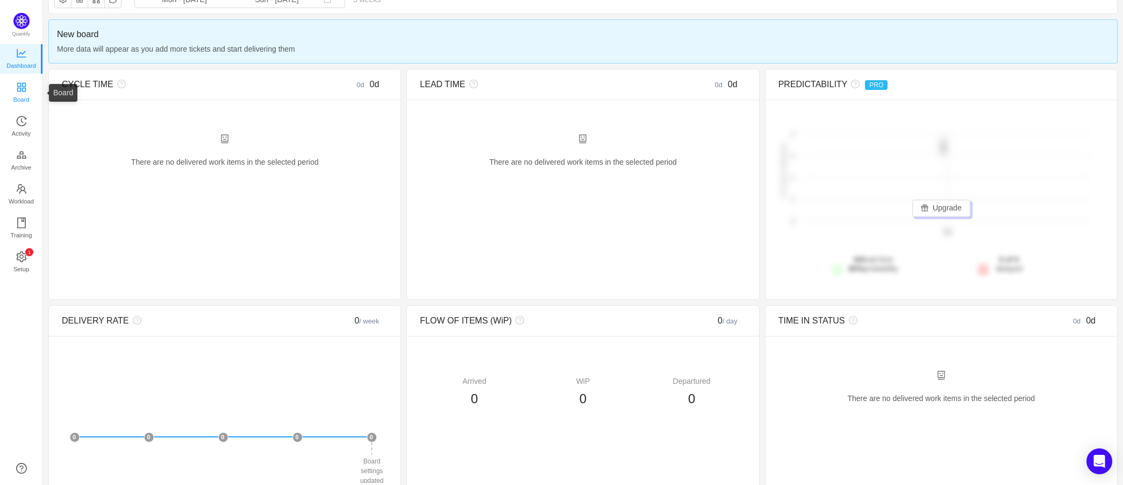
click at [22, 88] on icon "icon: appstore" at bounding box center [21, 87] width 11 height 11
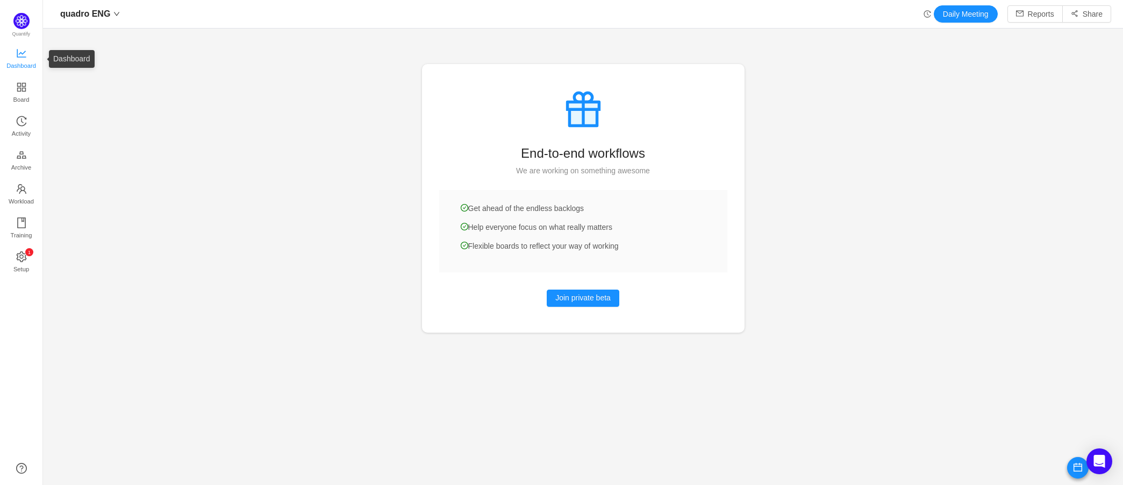
click at [34, 58] on span "Dashboard" at bounding box center [21, 66] width 30 height 22
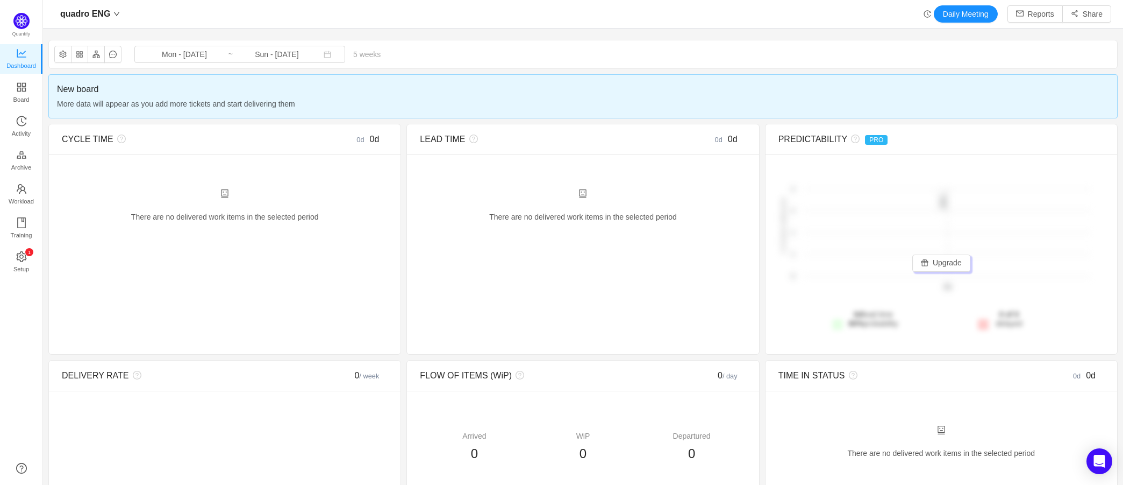
click at [158, 101] on span "More data will appear as you add more tickets and start delivering them" at bounding box center [583, 104] width 1052 height 12
click at [110, 11] on span at bounding box center [115, 14] width 10 height 6
click at [16, 104] on link "Board" at bounding box center [21, 93] width 11 height 22
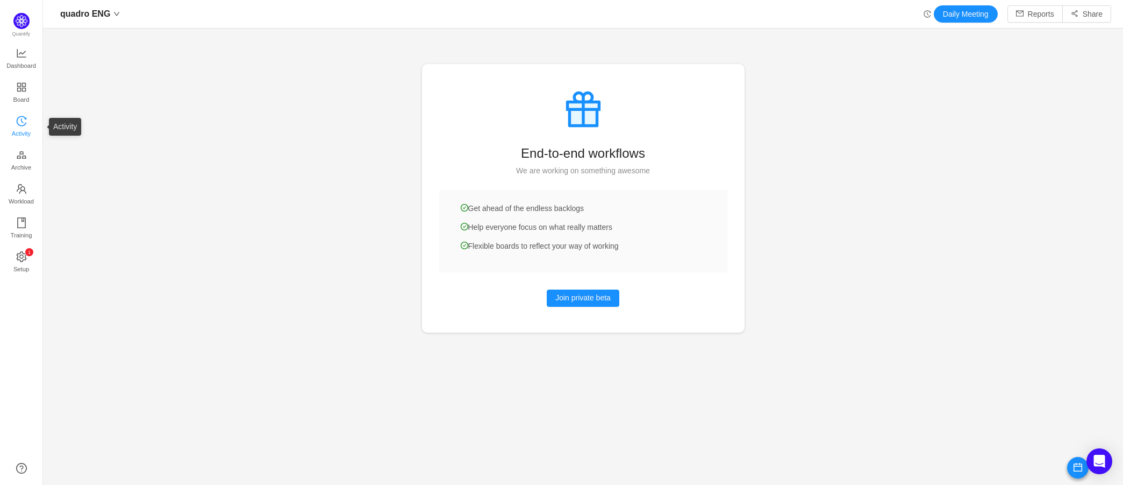
click at [27, 124] on span "Activity" at bounding box center [21, 134] width 19 height 22
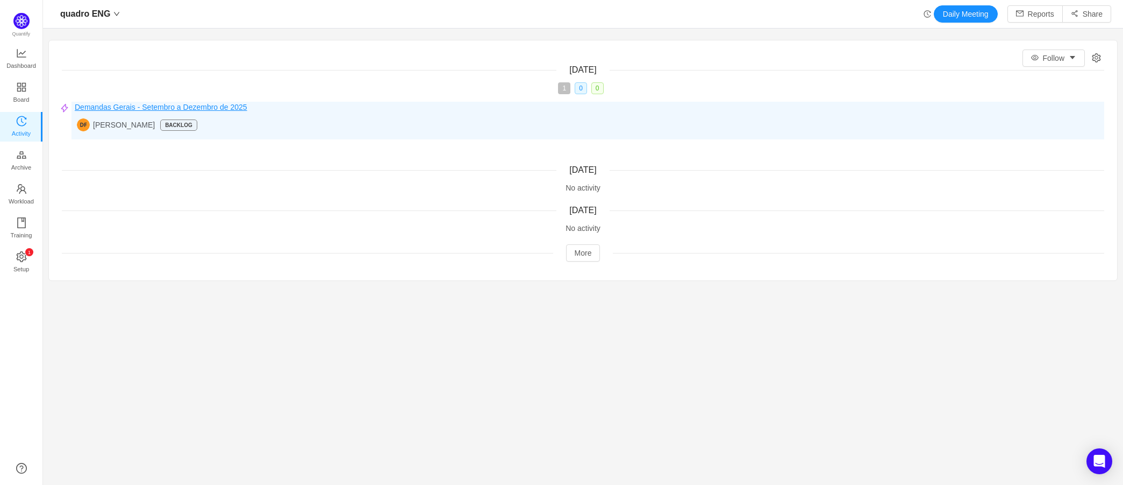
click at [78, 107] on span "Demandas Gerais - Setembro a Dezembro de 2025" at bounding box center [161, 107] width 173 height 11
click at [120, 108] on span "Demandas Gerais - Setembro a Dezembro de 2025" at bounding box center [161, 107] width 173 height 11
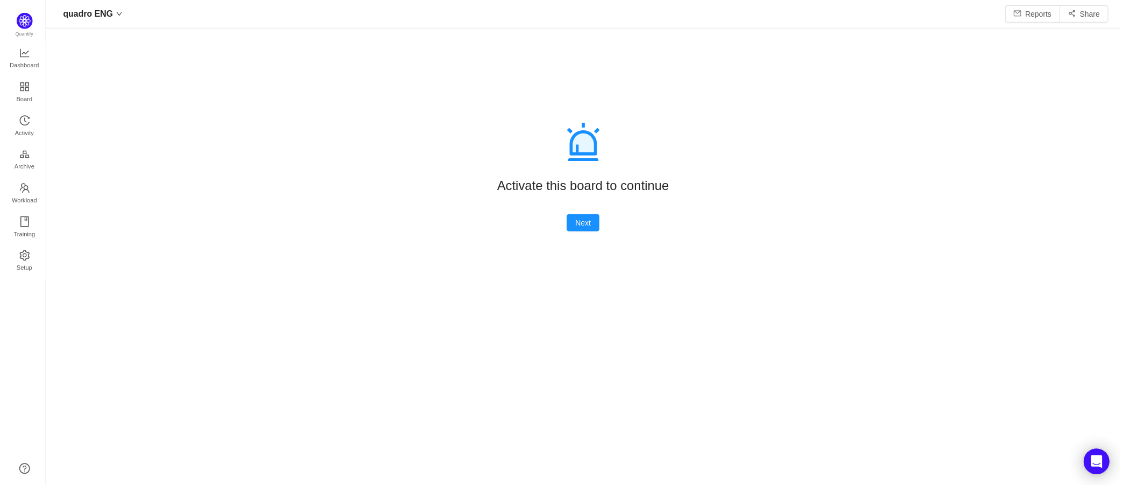
scroll to position [468, 1056]
click at [581, 222] on button "Next" at bounding box center [583, 223] width 33 height 17
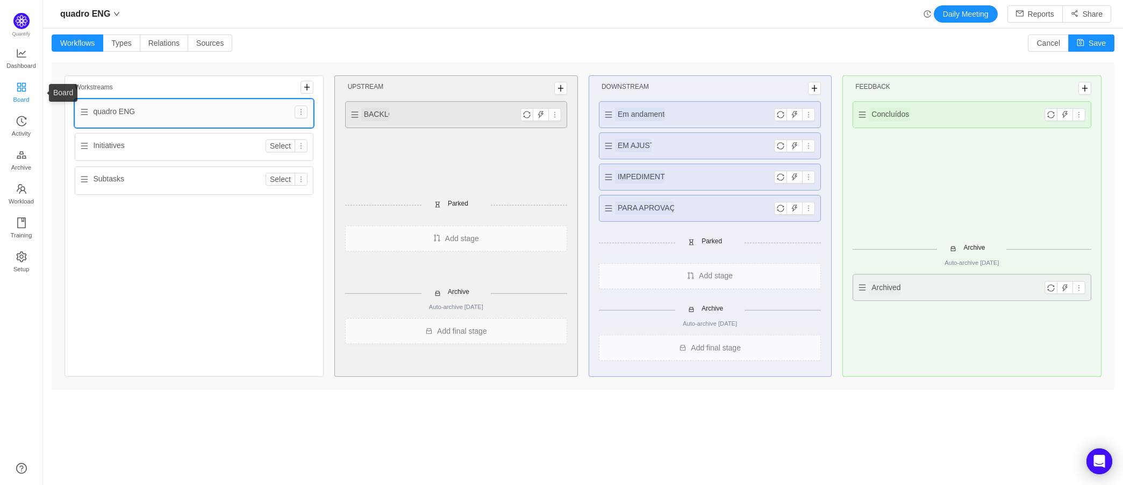
click at [27, 88] on link "Board" at bounding box center [21, 93] width 11 height 22
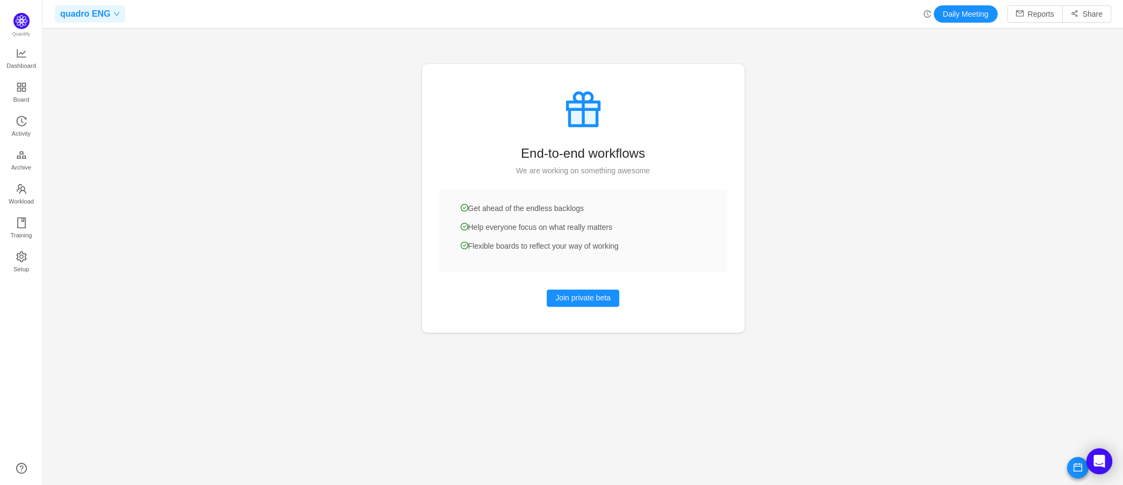
click at [106, 19] on span "quadro ENG" at bounding box center [85, 13] width 50 height 17
click at [112, 56] on span "quadro ENG" at bounding box center [137, 55] width 149 height 16
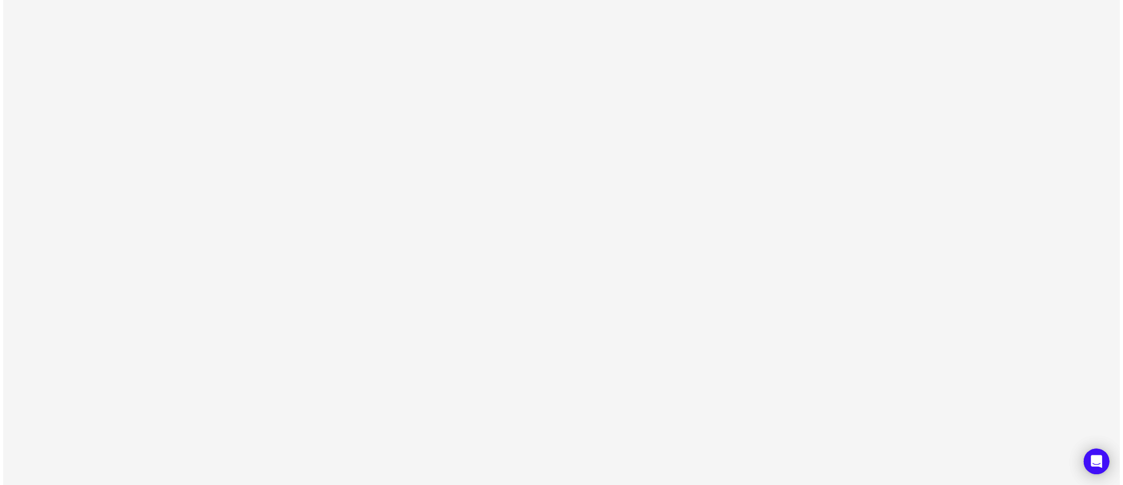
scroll to position [468, 1107]
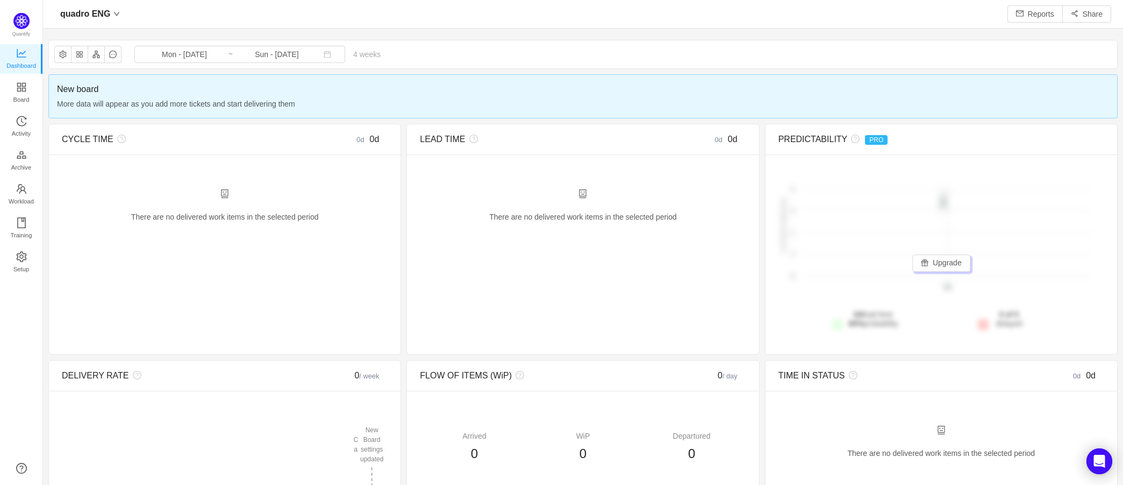
scroll to position [468, 1056]
click at [924, 13] on icon "icon: history" at bounding box center [928, 14] width 8 height 8
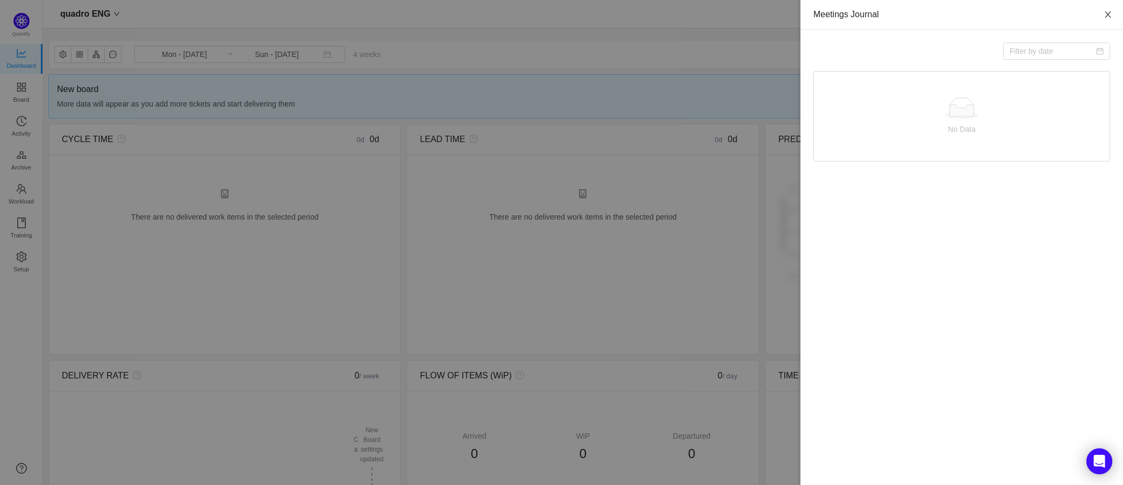
click at [1113, 14] on button "Close" at bounding box center [1108, 15] width 30 height 30
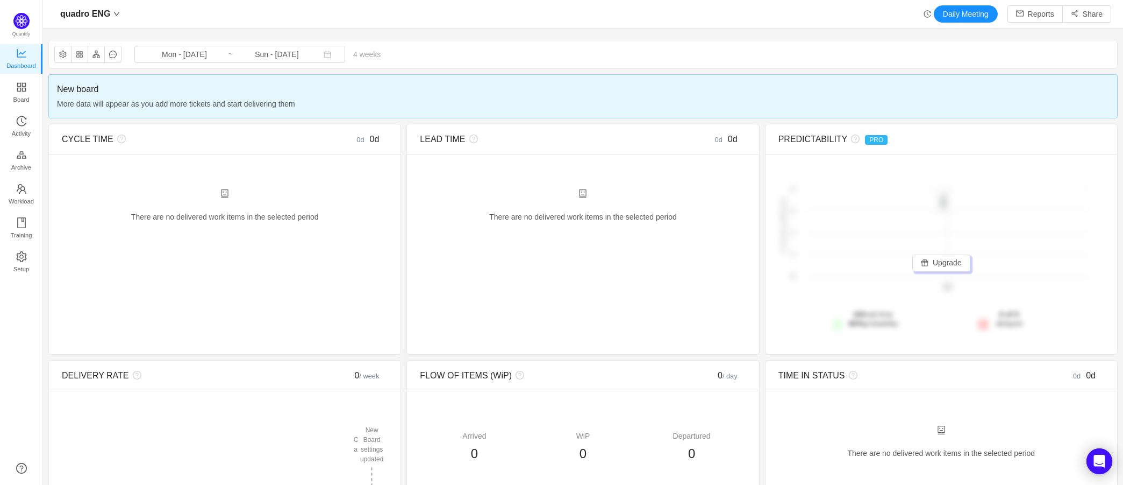
click at [92, 91] on span "New board" at bounding box center [583, 89] width 1052 height 13
click at [18, 55] on span "Dashboard" at bounding box center [21, 66] width 30 height 22
click at [27, 85] on link "Board" at bounding box center [21, 93] width 11 height 22
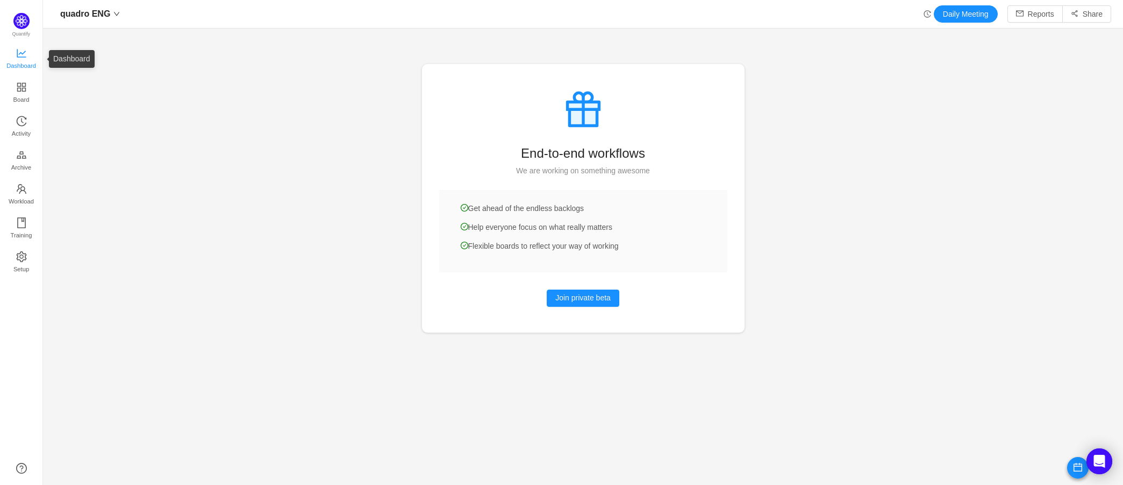
click at [32, 63] on span "Dashboard" at bounding box center [21, 66] width 30 height 22
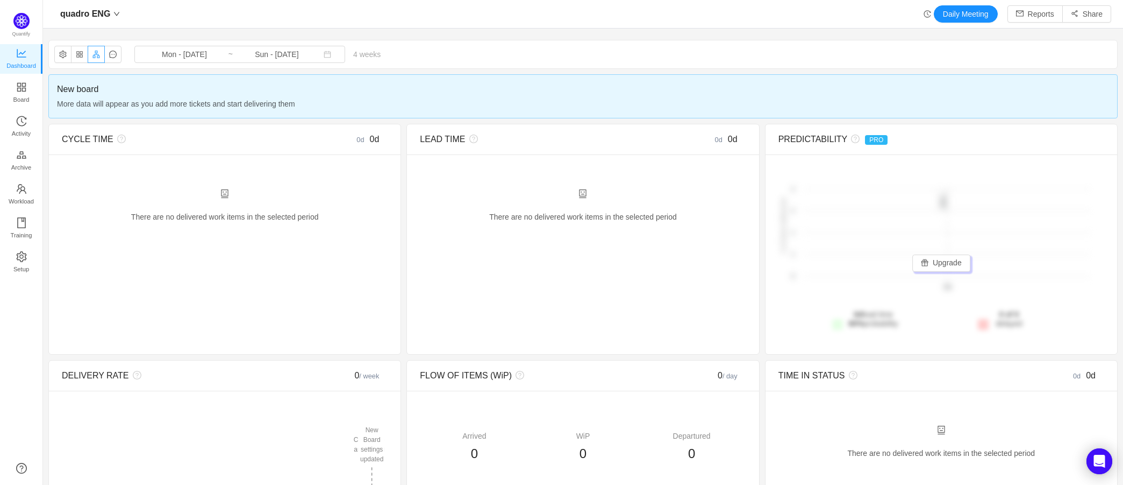
click at [101, 56] on button "button" at bounding box center [96, 54] width 17 height 17
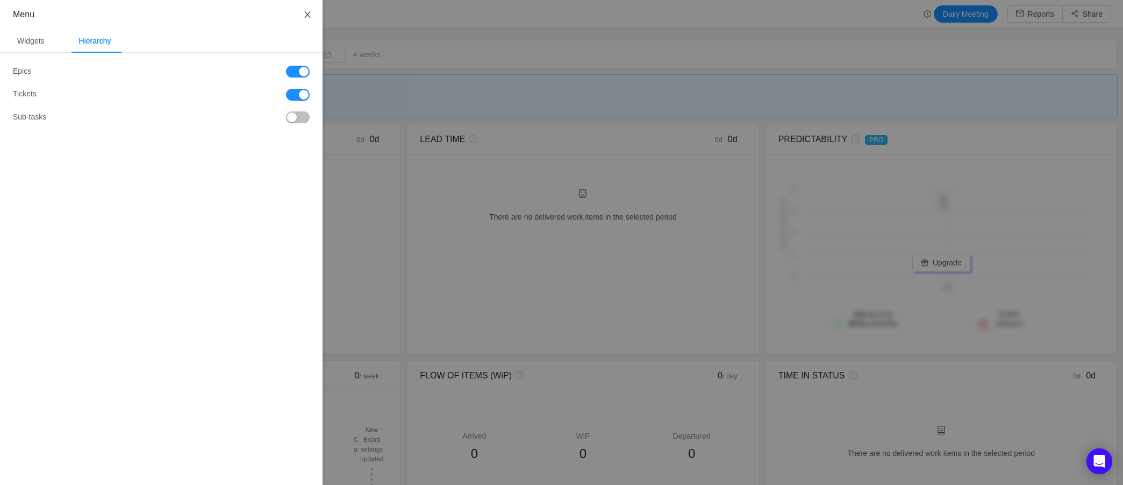
click at [306, 16] on icon "icon: close" at bounding box center [307, 14] width 9 height 9
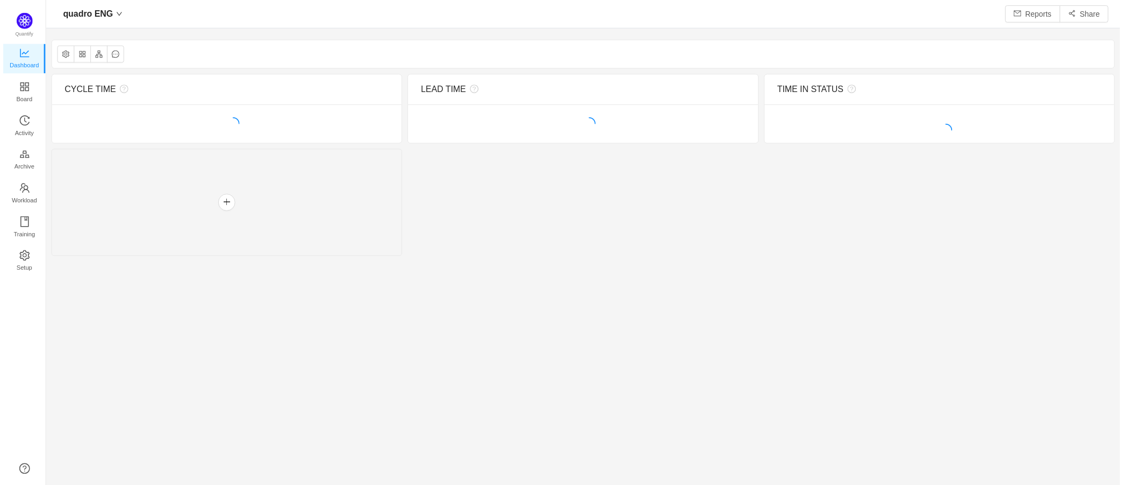
scroll to position [471, 1056]
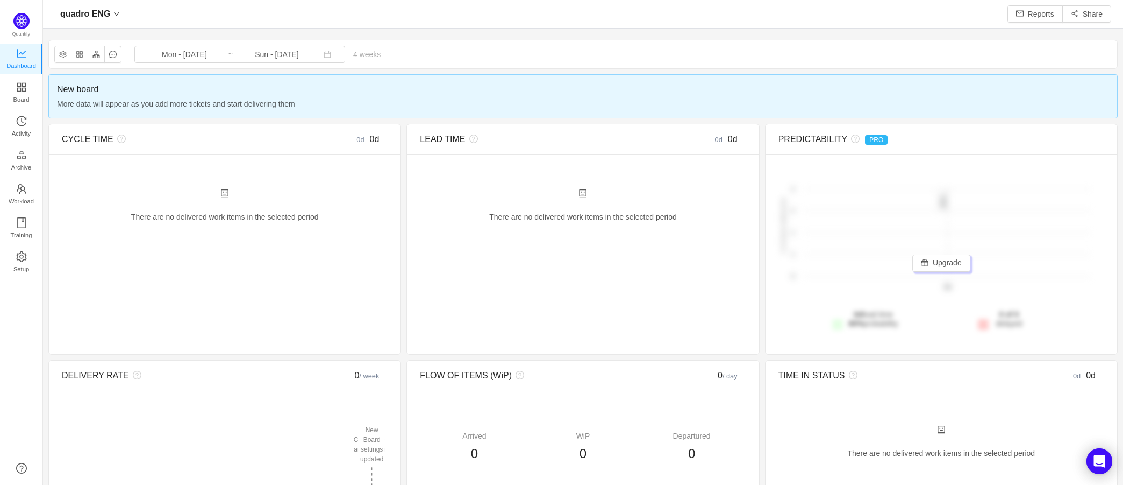
click at [693, 114] on div "New board More data will appear as you add more tickets and start delivering th…" at bounding box center [583, 96] width 1070 height 44
click at [133, 111] on div "New board More data will appear as you add more tickets and start delivering th…" at bounding box center [583, 96] width 1070 height 44
click at [864, 320] on span "80% probability" at bounding box center [873, 323] width 49 height 9
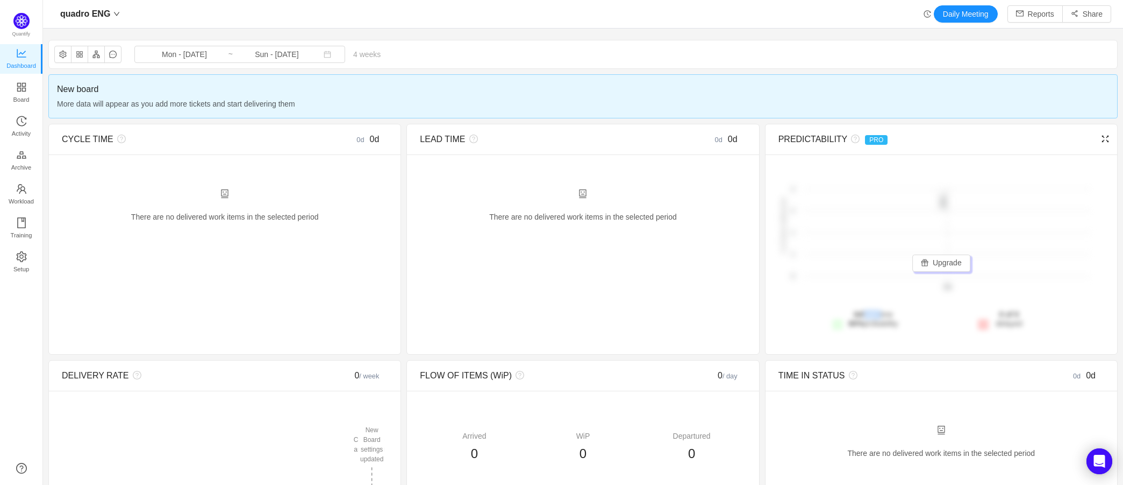
click at [864, 319] on span "0d lead time 80% probability" at bounding box center [873, 319] width 49 height 18
click at [315, 58] on span "Mon - Sep 15, 2025 ~ Sun - Oct 12, 2025" at bounding box center [239, 54] width 211 height 17
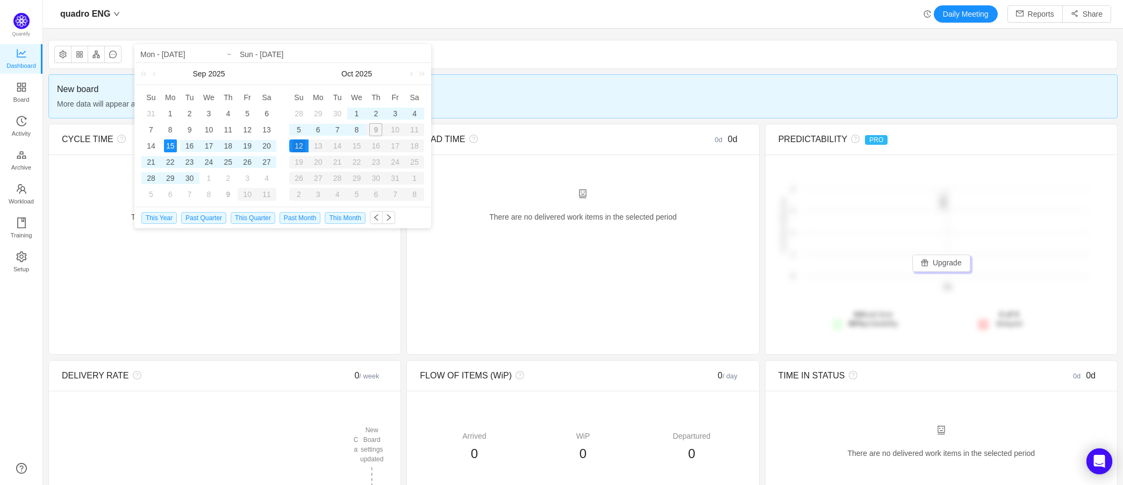
click at [315, 58] on input "Sun - [DATE]" at bounding box center [333, 54] width 186 height 13
click at [67, 54] on button "button" at bounding box center [62, 54] width 17 height 17
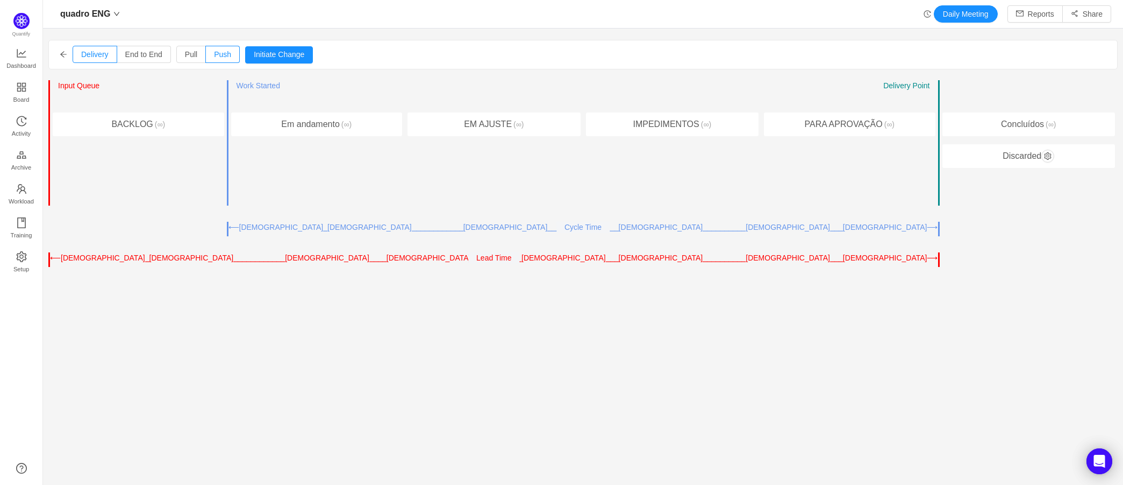
click at [231, 96] on div "Entry Point ← → Input Queue ← → Work Started Delivery Point ← →" at bounding box center [317, 96] width 172 height 32
click at [454, 189] on div "Entry Point ← → Input Queue ← → Work Started Delivery Point ← → EM AJUSTE (∞)" at bounding box center [494, 143] width 179 height 126
click at [30, 124] on span "Activity" at bounding box center [21, 134] width 19 height 22
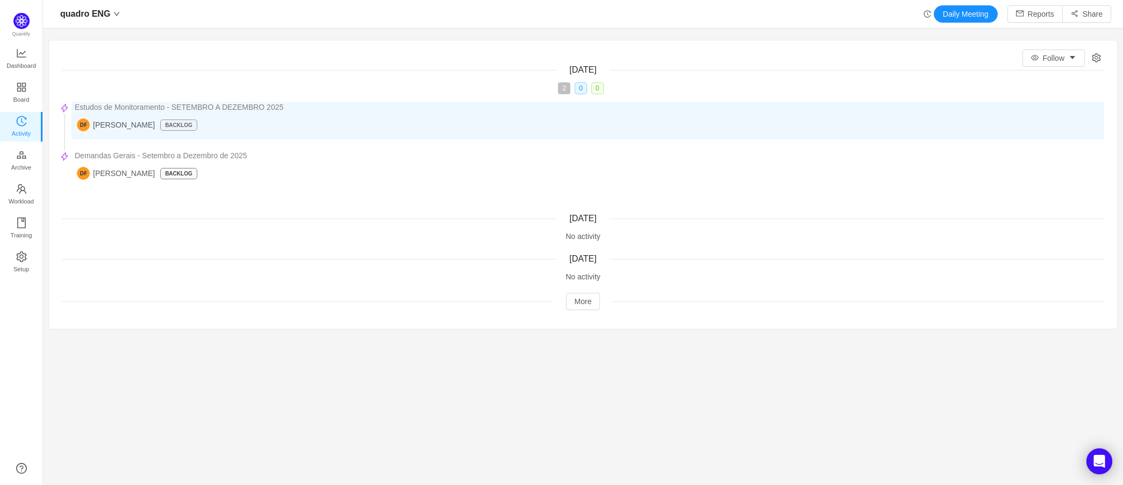
click at [189, 125] on p "BACKLOG" at bounding box center [179, 125] width 36 height 10
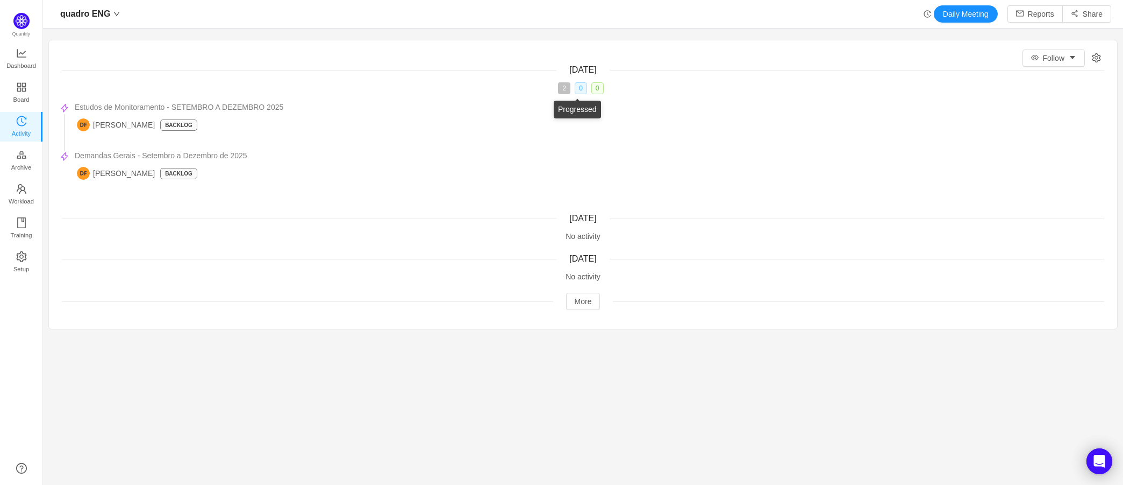
click at [580, 89] on span "0" at bounding box center [581, 88] width 12 height 12
click at [594, 91] on span "0" at bounding box center [598, 88] width 12 height 12
click at [27, 154] on link "Archive" at bounding box center [21, 161] width 11 height 22
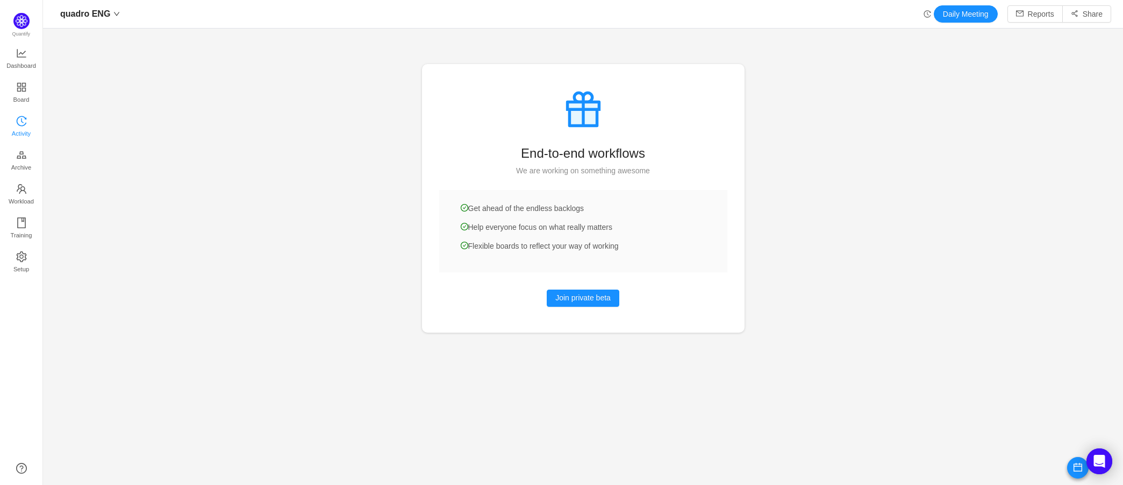
click at [19, 133] on span "Activity" at bounding box center [21, 134] width 19 height 22
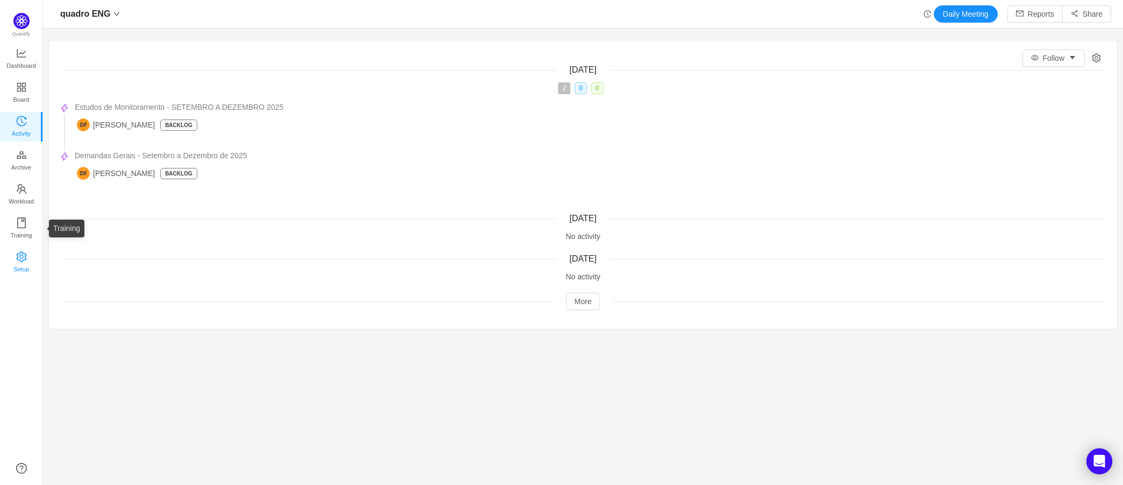
click at [23, 266] on span "Setup" at bounding box center [21, 269] width 16 height 22
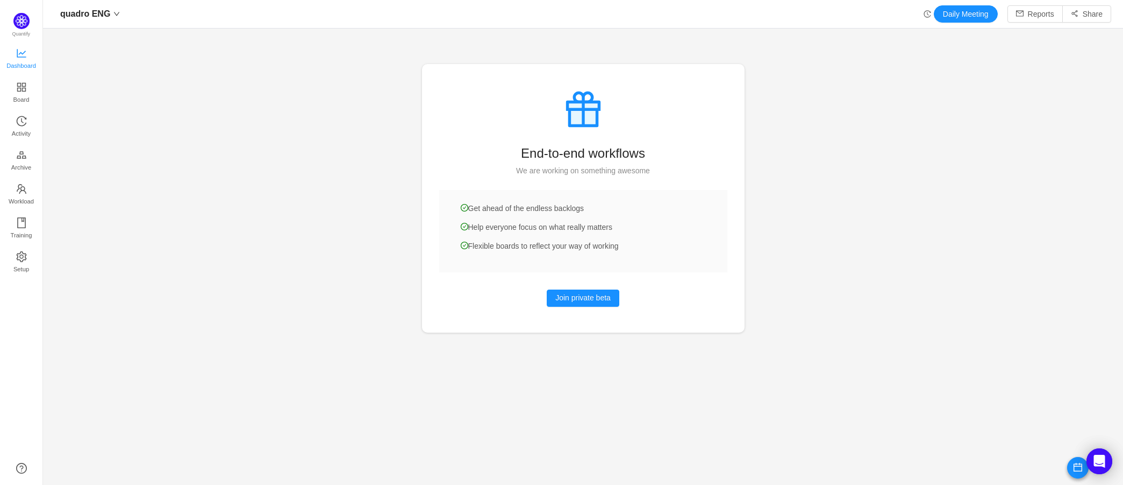
click at [22, 60] on span "Dashboard" at bounding box center [21, 66] width 30 height 22
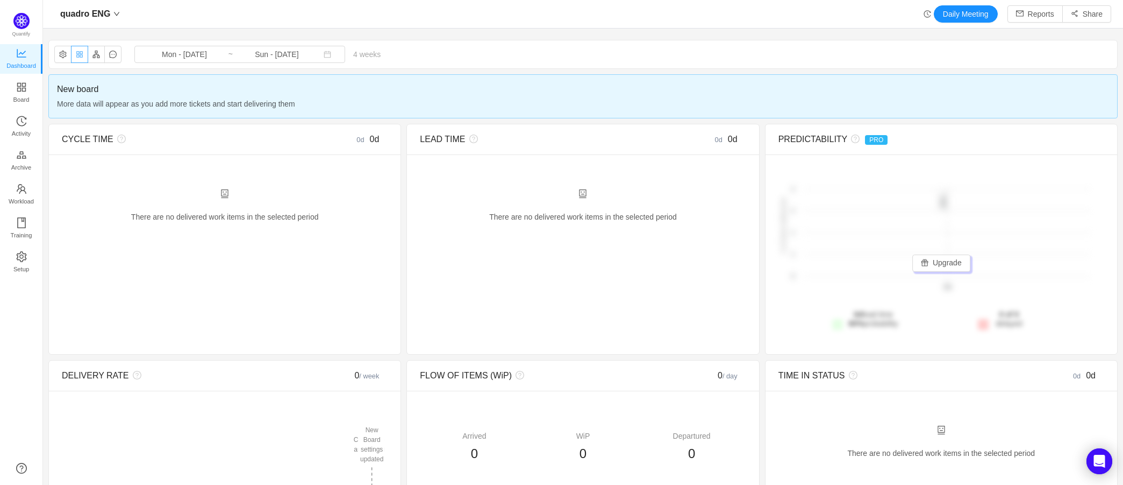
click at [80, 53] on button "button" at bounding box center [79, 54] width 17 height 17
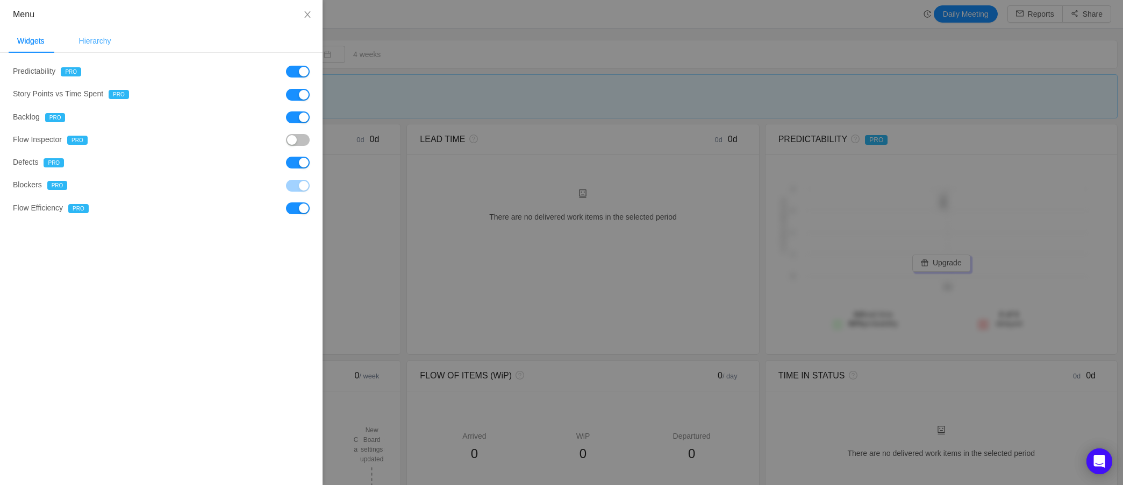
click at [91, 52] on div "Hierarchy" at bounding box center [94, 41] width 49 height 24
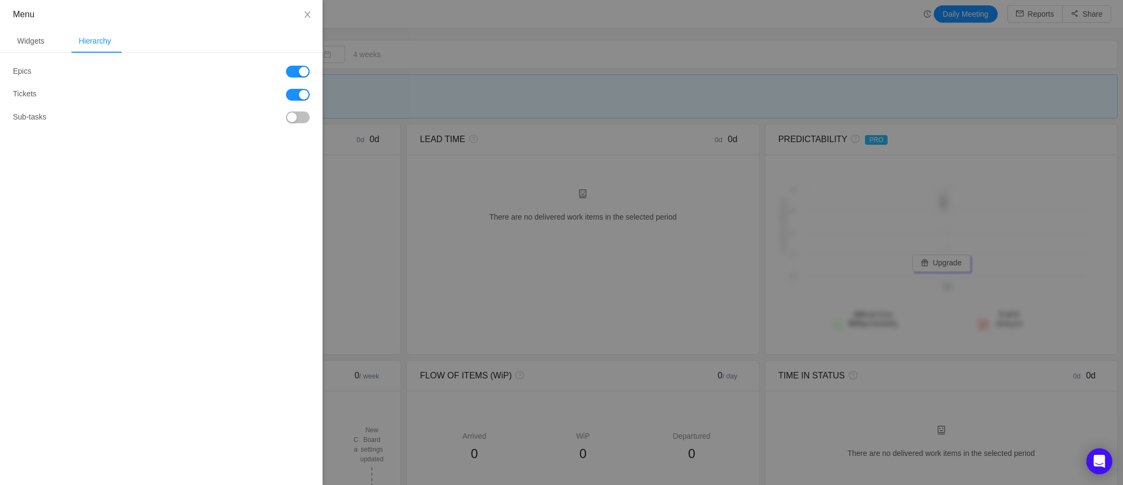
click at [93, 46] on div "Hierarchy" at bounding box center [94, 41] width 49 height 24
click at [294, 71] on button "button" at bounding box center [298, 72] width 24 height 12
click at [300, 76] on button "button" at bounding box center [298, 72] width 24 height 12
click at [479, 122] on div at bounding box center [561, 242] width 1123 height 485
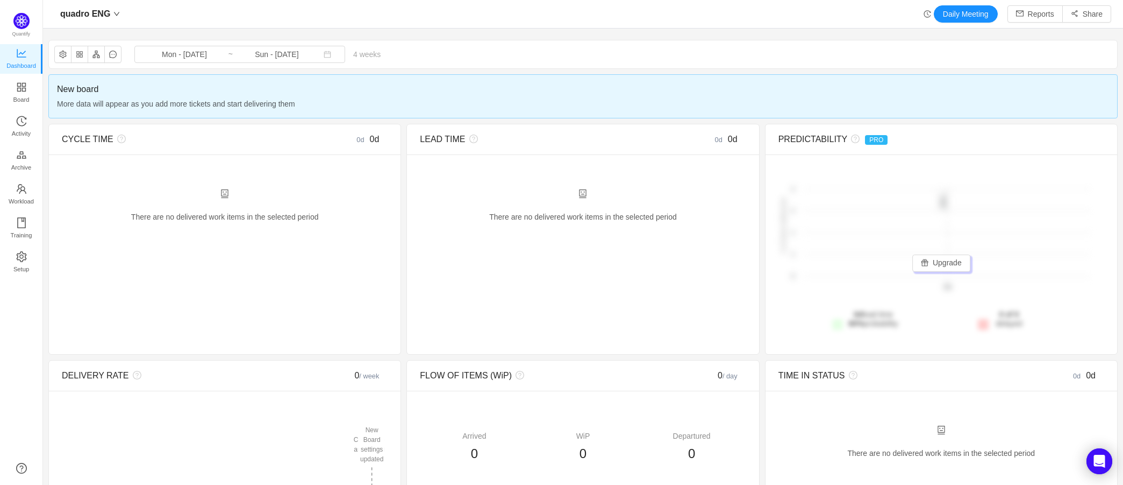
click at [666, 105] on span "More data will appear as you add more tickets and start delivering them" at bounding box center [583, 104] width 1052 height 12
click at [975, 15] on button "Daily Meeting" at bounding box center [966, 13] width 64 height 17
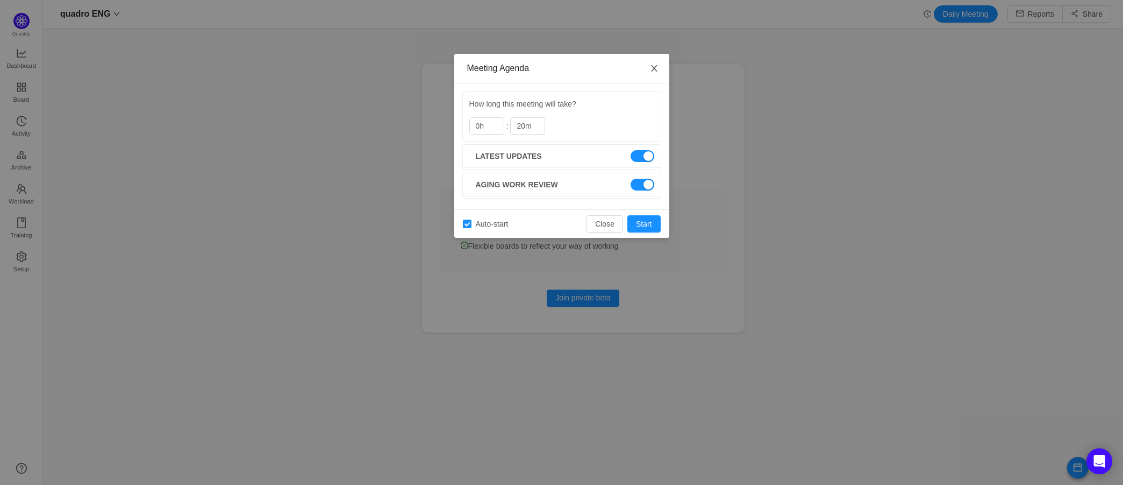
click at [647, 68] on span "Close" at bounding box center [654, 69] width 30 height 30
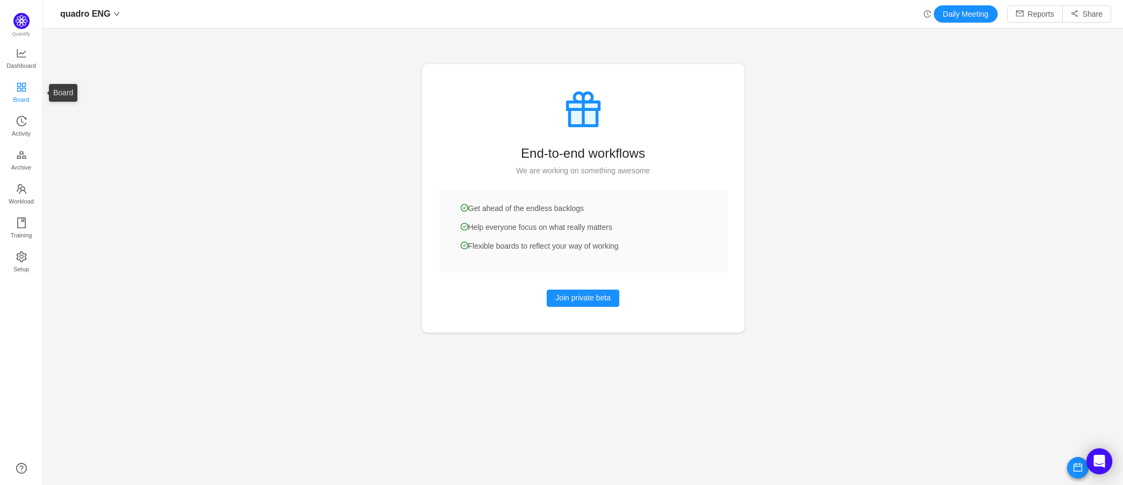
click at [16, 82] on link "Board" at bounding box center [21, 93] width 11 height 22
click at [27, 58] on span "Dashboard" at bounding box center [21, 66] width 30 height 22
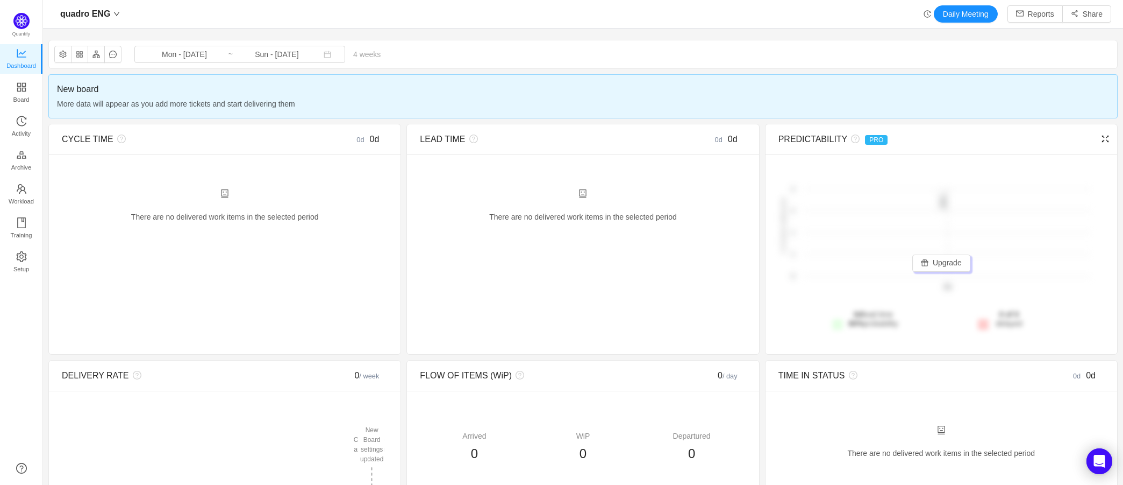
click at [1101, 140] on icon "icon: fullscreen" at bounding box center [1105, 138] width 9 height 9
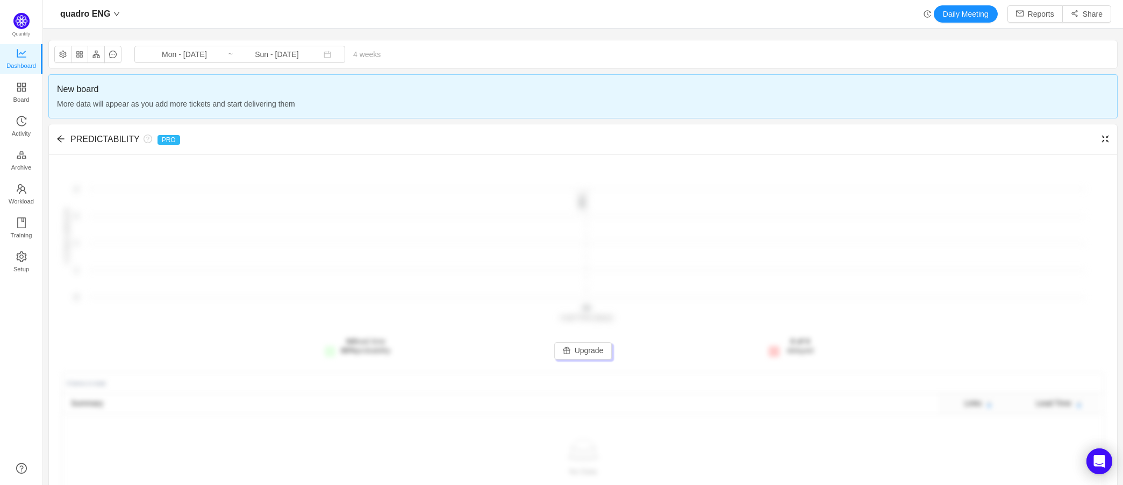
click at [1101, 141] on icon "icon: fullscreen-exit" at bounding box center [1105, 138] width 9 height 9
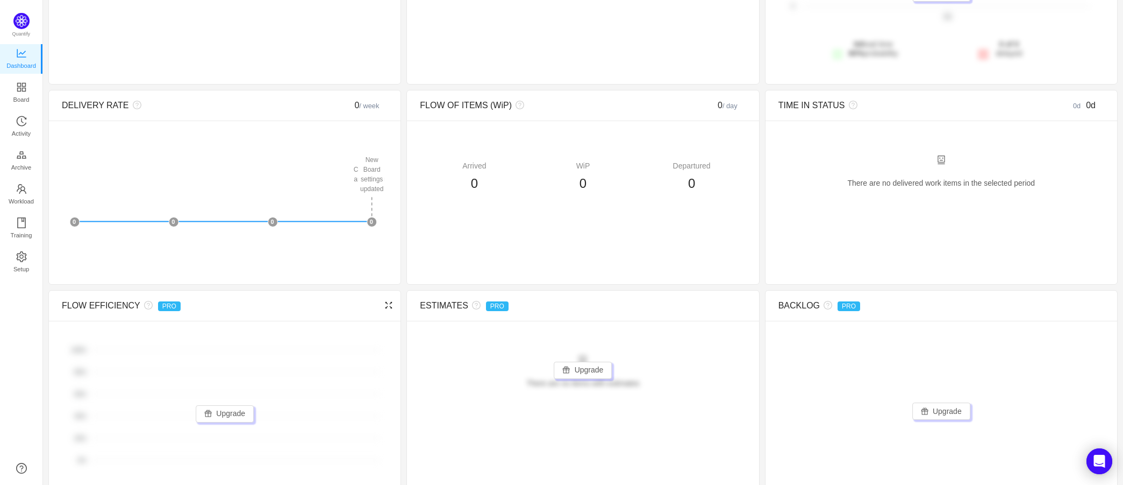
scroll to position [1, 0]
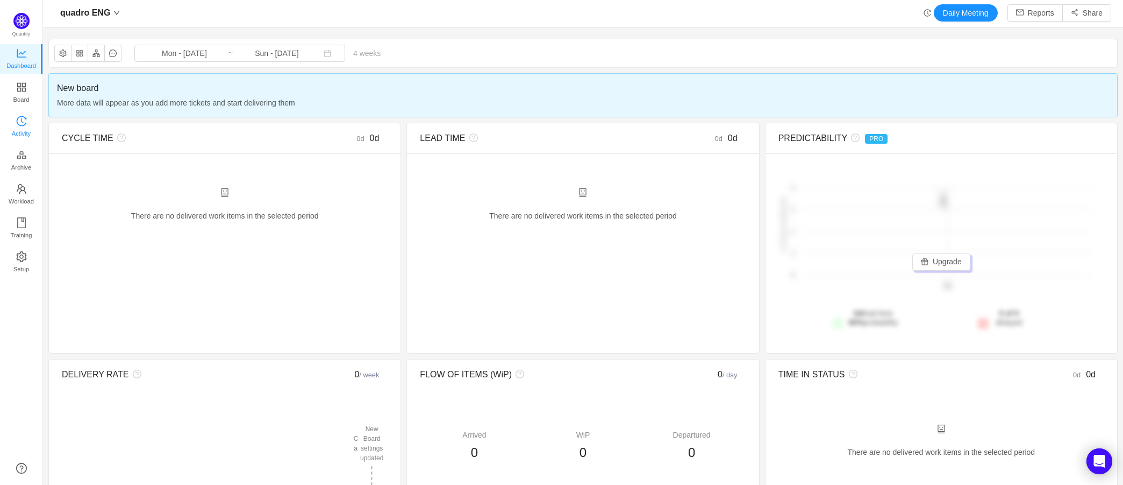
click at [24, 120] on icon "icon: history" at bounding box center [21, 121] width 11 height 11
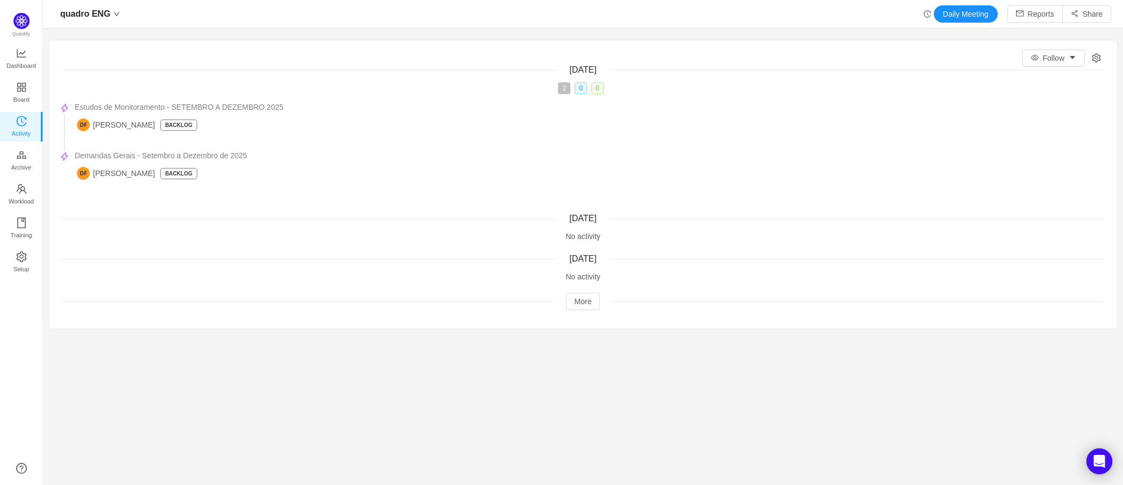
click at [1093, 57] on icon "icon: setting" at bounding box center [1097, 57] width 9 height 9
click at [1063, 59] on button "Follow" at bounding box center [1054, 57] width 62 height 17
click at [1055, 93] on li "All Activity" at bounding box center [1046, 96] width 65 height 17
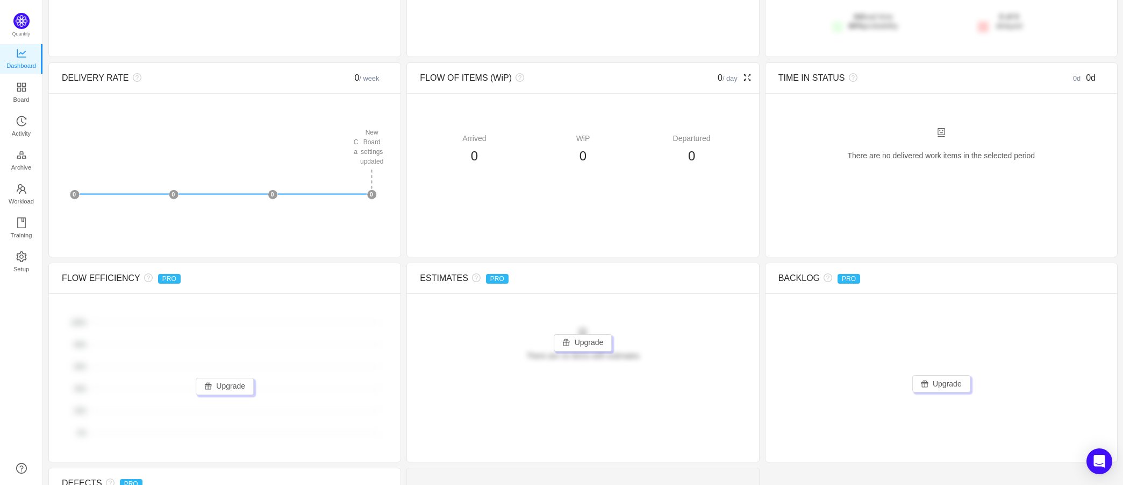
scroll to position [323, 0]
